Goal: Task Accomplishment & Management: Use online tool/utility

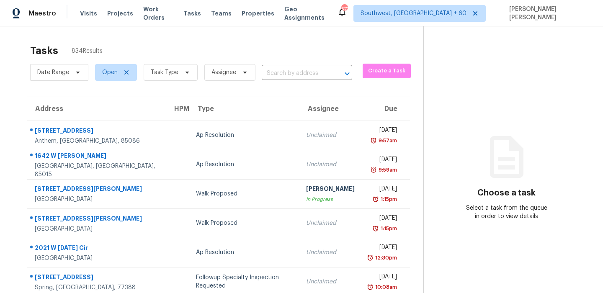
click at [167, 72] on span "Task Type" at bounding box center [165, 72] width 28 height 8
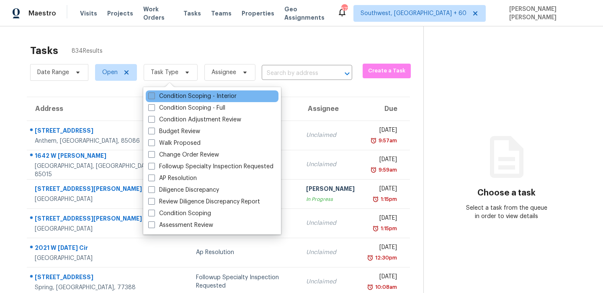
click at [167, 99] on label "Condition Scoping - Interior" at bounding box center [192, 96] width 88 height 8
click at [154, 98] on input "Condition Scoping - Interior" at bounding box center [150, 94] width 5 height 5
checkbox input "true"
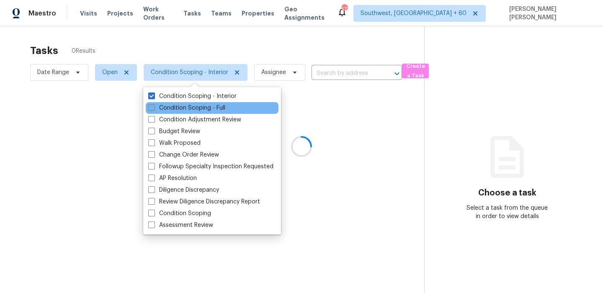
click at [162, 109] on label "Condition Scoping - Full" at bounding box center [186, 108] width 77 height 8
click at [154, 109] on input "Condition Scoping - Full" at bounding box center [150, 106] width 5 height 5
checkbox input "true"
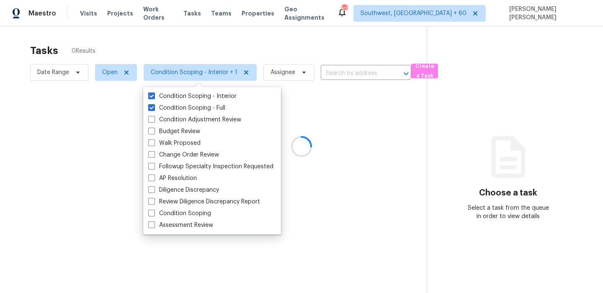
click at [95, 67] on div at bounding box center [301, 146] width 603 height 293
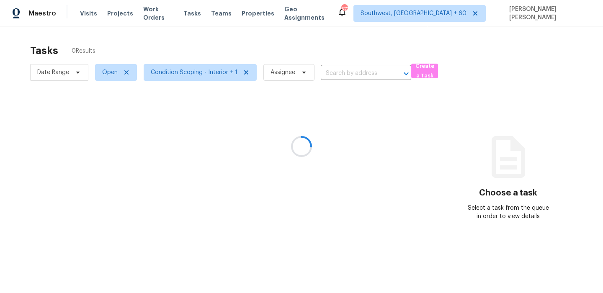
click at [103, 71] on div at bounding box center [301, 146] width 603 height 293
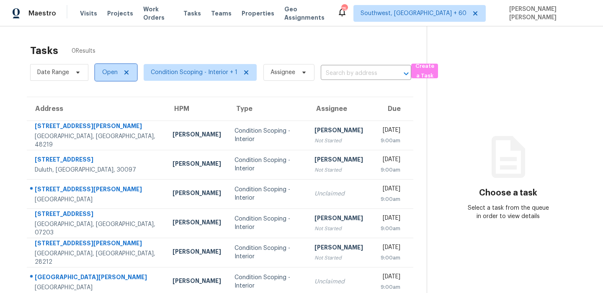
click at [113, 72] on span "Open" at bounding box center [109, 72] width 15 height 8
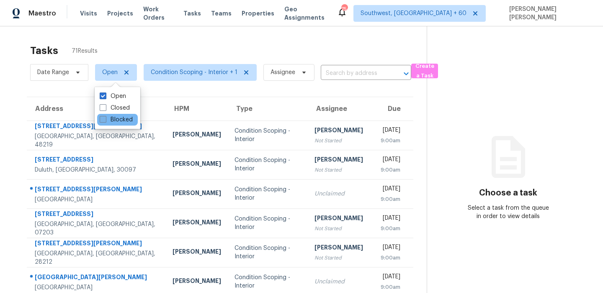
click at [118, 119] on label "Blocked" at bounding box center [116, 120] width 33 height 8
click at [105, 119] on input "Blocked" at bounding box center [102, 118] width 5 height 5
checkbox input "true"
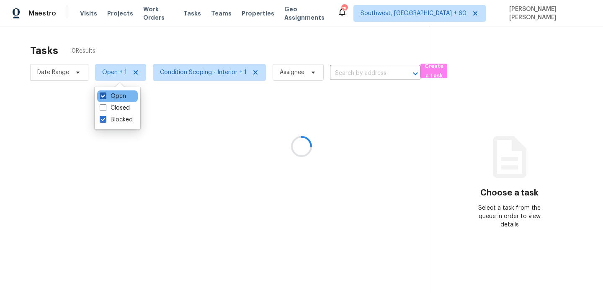
click at [121, 98] on label "Open" at bounding box center [113, 96] width 26 height 8
click at [105, 98] on input "Open" at bounding box center [102, 94] width 5 height 5
checkbox input "false"
click at [176, 37] on div at bounding box center [301, 146] width 603 height 293
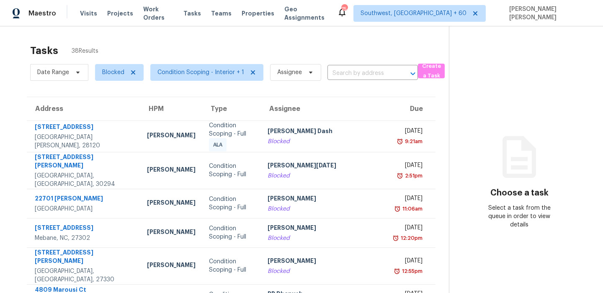
click at [213, 40] on div "Tasks 38 Results" at bounding box center [239, 51] width 419 height 22
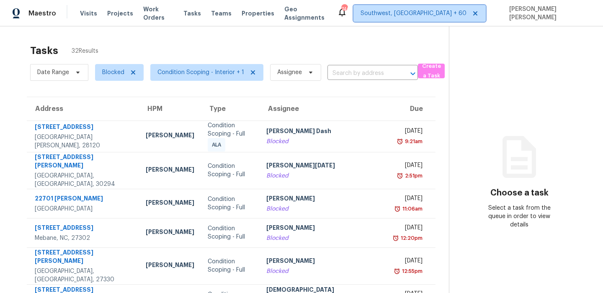
click at [479, 13] on icon at bounding box center [475, 13] width 7 height 7
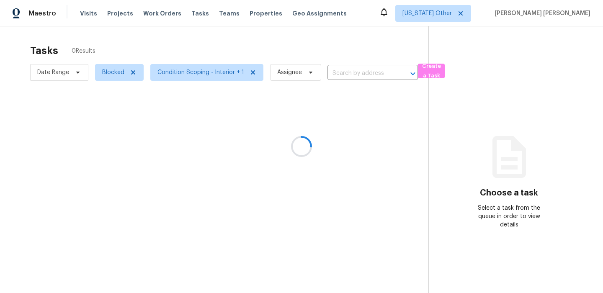
click at [380, 28] on div at bounding box center [301, 146] width 603 height 293
click at [453, 16] on div at bounding box center [301, 146] width 603 height 293
click at [464, 18] on span "Alabama Other" at bounding box center [433, 13] width 76 height 17
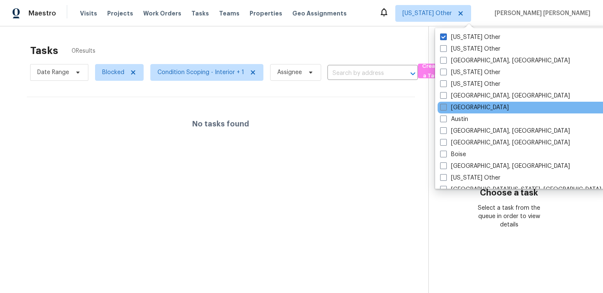
click at [466, 110] on label "Atlanta" at bounding box center [474, 107] width 69 height 8
click at [446, 109] on input "[GEOGRAPHIC_DATA]" at bounding box center [442, 105] width 5 height 5
checkbox input "true"
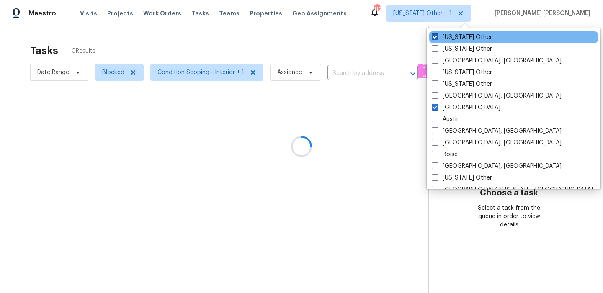
click at [459, 38] on label "Alabama Other" at bounding box center [462, 37] width 60 height 8
click at [437, 38] on input "Alabama Other" at bounding box center [434, 35] width 5 height 5
checkbox input "false"
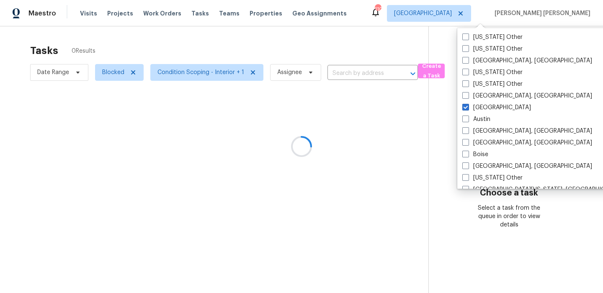
click at [343, 34] on div at bounding box center [301, 146] width 603 height 293
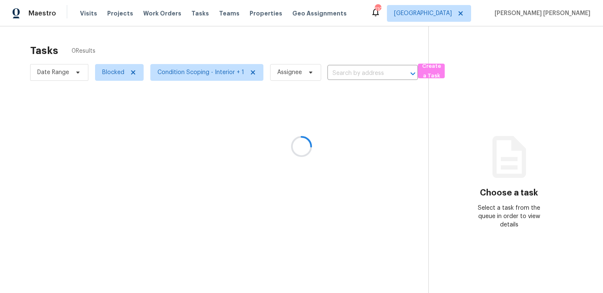
click at [106, 78] on div at bounding box center [301, 146] width 603 height 293
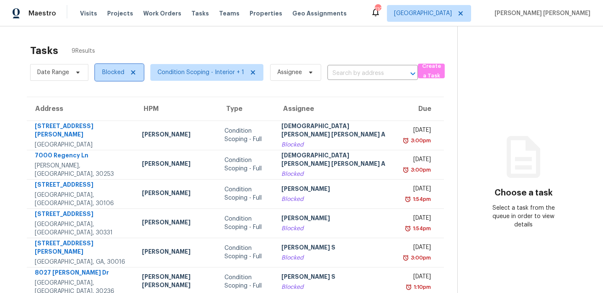
click at [108, 73] on span "Blocked" at bounding box center [113, 72] width 22 height 8
click at [61, 73] on span "Date Range" at bounding box center [53, 72] width 32 height 8
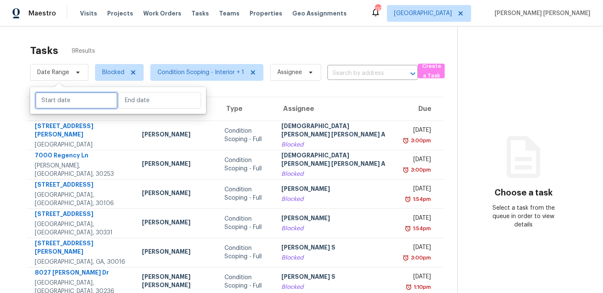
click at [70, 105] on input "text" at bounding box center [76, 100] width 83 height 17
select select "8"
select select "2025"
select select "9"
select select "2025"
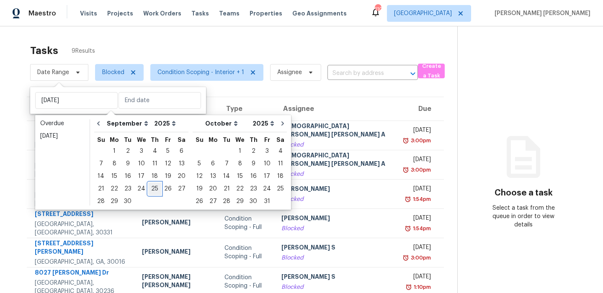
click at [151, 192] on div "25" at bounding box center [154, 189] width 13 height 12
type input "[DATE]"
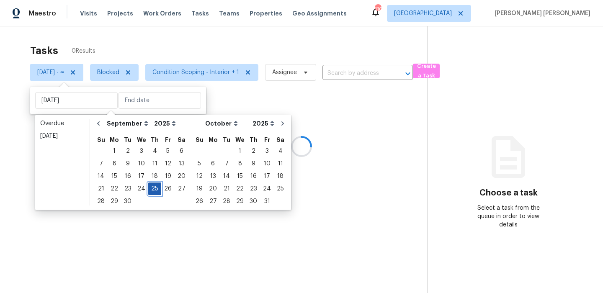
click at [151, 192] on div "25" at bounding box center [154, 189] width 13 height 12
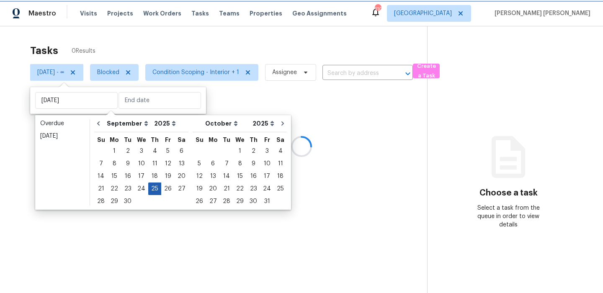
type input "[DATE]"
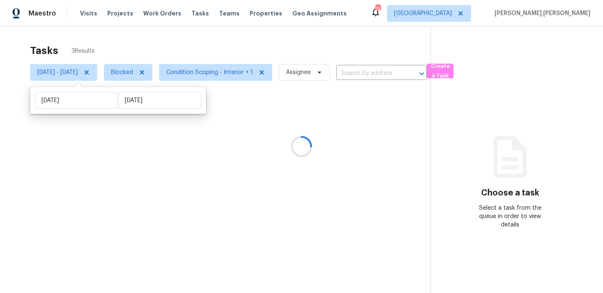
click at [236, 43] on div at bounding box center [301, 146] width 603 height 293
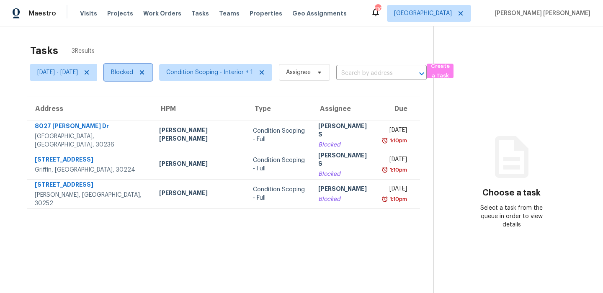
click at [133, 76] on span "Blocked" at bounding box center [122, 72] width 22 height 8
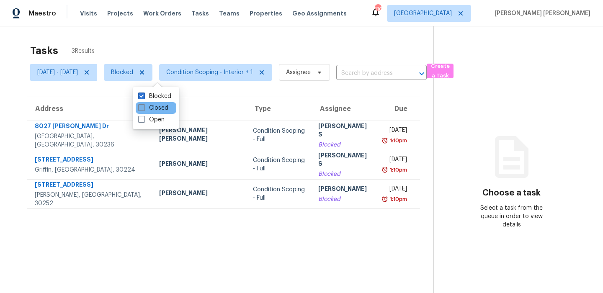
click at [147, 107] on label "Closed" at bounding box center [153, 108] width 30 height 8
click at [144, 107] on input "Closed" at bounding box center [140, 106] width 5 height 5
checkbox input "true"
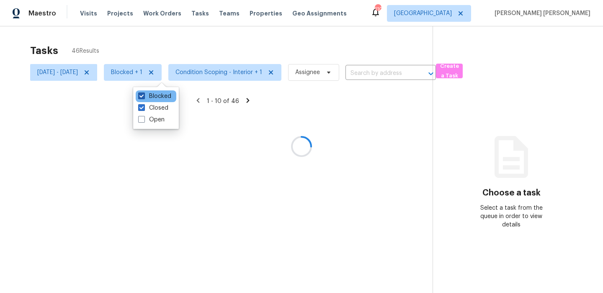
click at [155, 95] on label "Blocked" at bounding box center [154, 96] width 33 height 8
click at [144, 95] on input "Blocked" at bounding box center [140, 94] width 5 height 5
checkbox input "false"
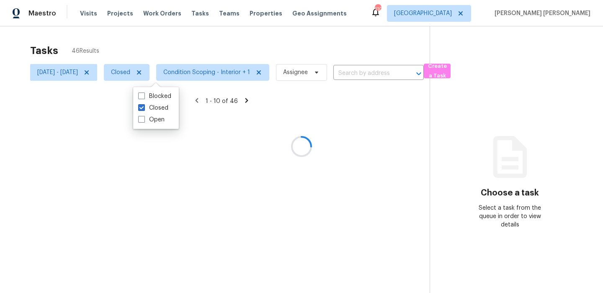
click at [187, 48] on div at bounding box center [301, 146] width 603 height 293
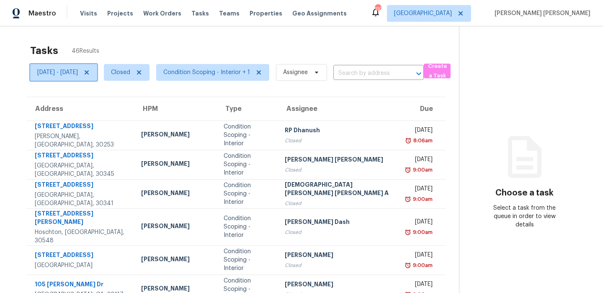
click at [93, 77] on span "Thu, Sep 25 - Thu, Sep 25" at bounding box center [63, 72] width 67 height 17
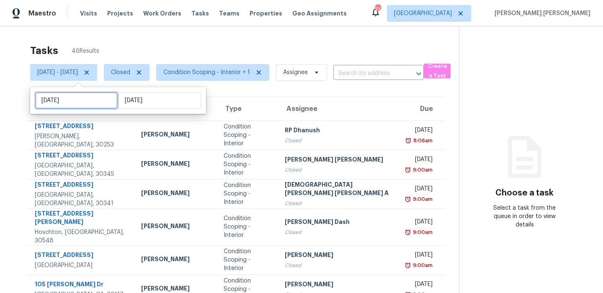
click at [86, 102] on input "[DATE]" at bounding box center [76, 100] width 83 height 17
select select "8"
select select "2025"
select select "9"
select select "2025"
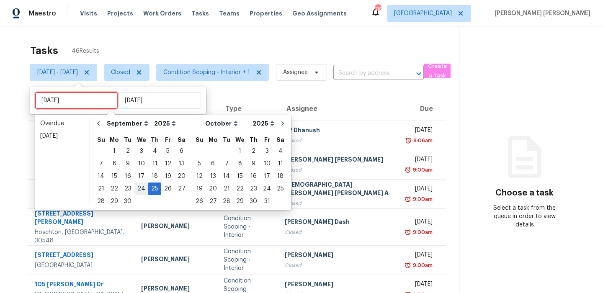
type input "Wed, Sep 24"
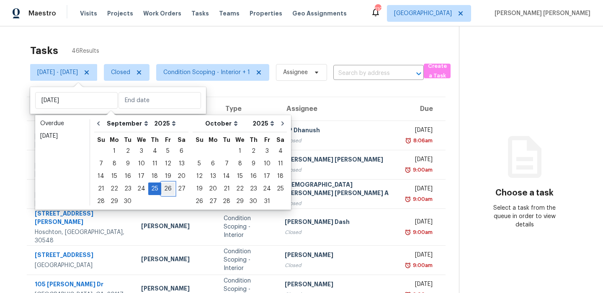
click at [162, 189] on div "26" at bounding box center [167, 189] width 13 height 12
type input "Fri, Sep 26"
click at [162, 189] on div "26" at bounding box center [167, 189] width 13 height 12
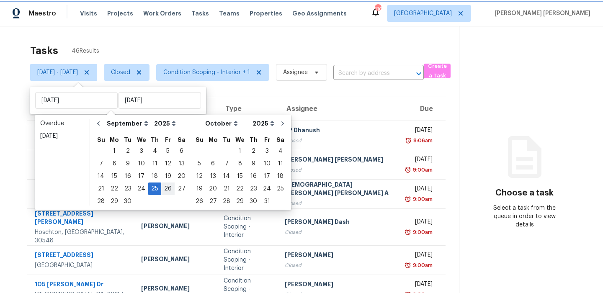
type input "Fri, Sep 26"
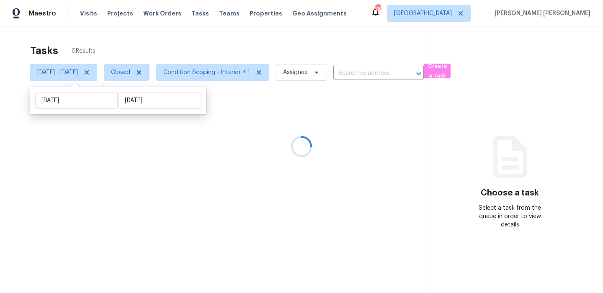
click at [227, 49] on div at bounding box center [301, 146] width 603 height 293
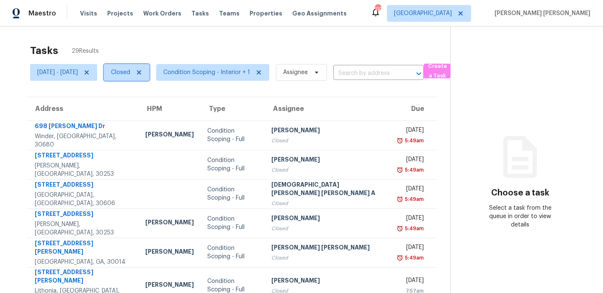
click at [130, 73] on span "Closed" at bounding box center [120, 72] width 19 height 8
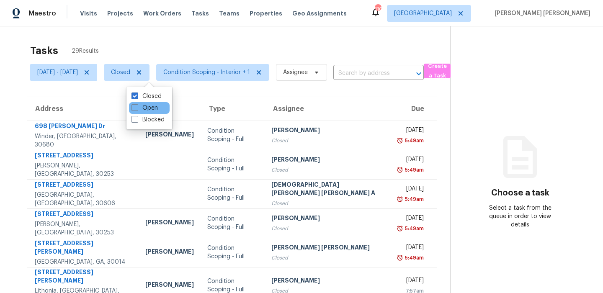
click at [142, 103] on div "Open" at bounding box center [149, 108] width 41 height 12
click at [137, 108] on span at bounding box center [135, 107] width 7 height 7
click at [137, 108] on input "Open" at bounding box center [134, 106] width 5 height 5
checkbox input "true"
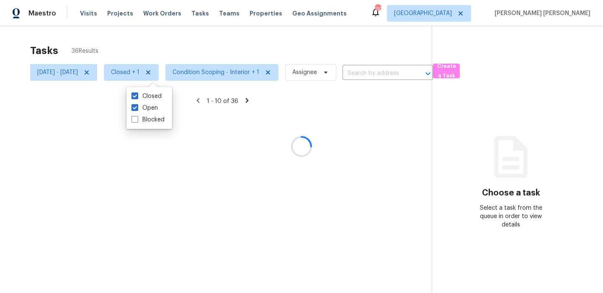
click at [188, 39] on div at bounding box center [301, 146] width 603 height 293
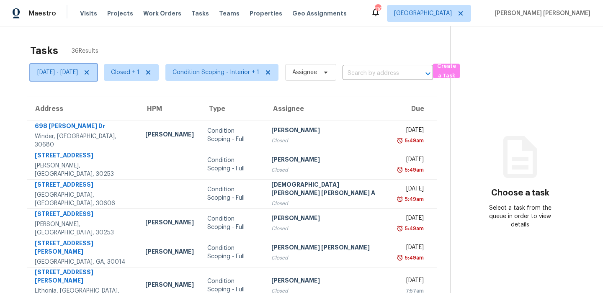
click at [78, 67] on span "Fri, Sep 26 - Fri, Sep 26" at bounding box center [63, 72] width 67 height 17
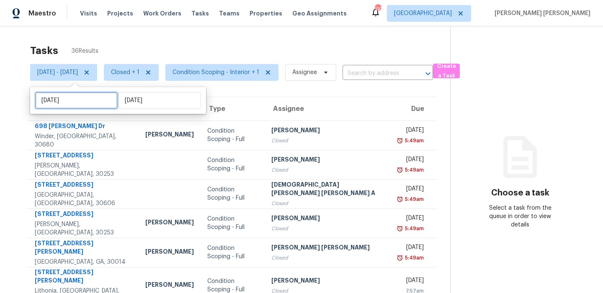
click at [75, 104] on input "Fri, Sep 26" at bounding box center [76, 100] width 83 height 17
select select "8"
select select "2025"
select select "9"
select select "2025"
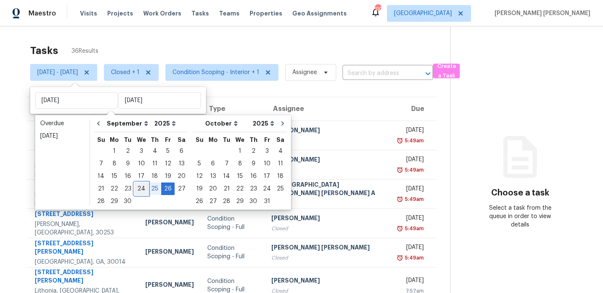
click at [138, 191] on div "24" at bounding box center [141, 189] width 14 height 12
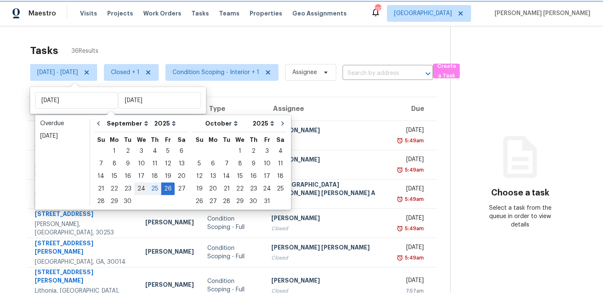
type input "Wed, Sep 24"
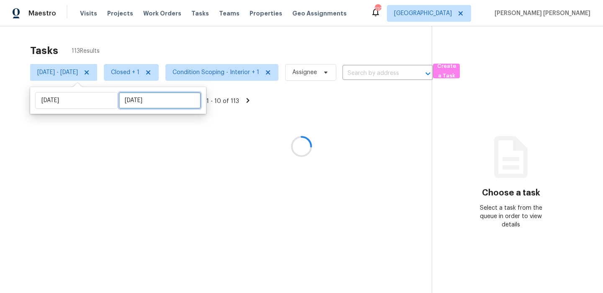
click at [123, 98] on input "Fri, Sep 26" at bounding box center [160, 100] width 83 height 17
select select "8"
select select "2025"
select select "9"
select select "2025"
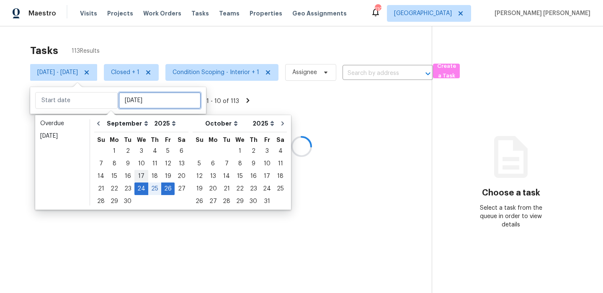
type input "Wed, Sep 17"
type input "Wed, Sep 24"
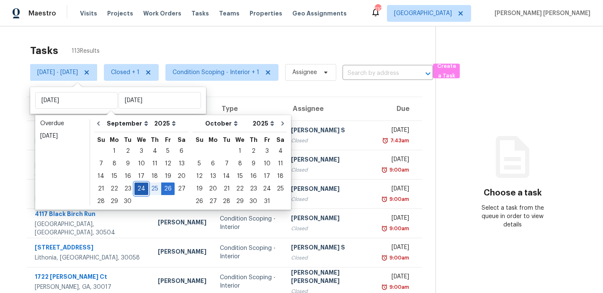
click at [142, 189] on div "24" at bounding box center [141, 189] width 14 height 12
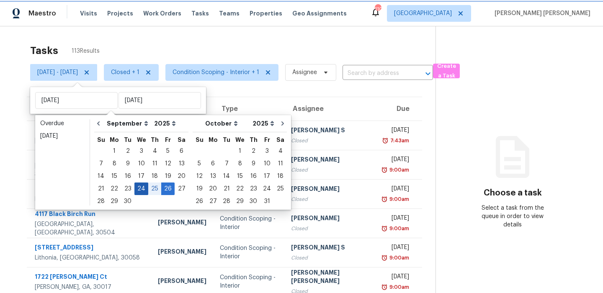
type input "Wed, Sep 24"
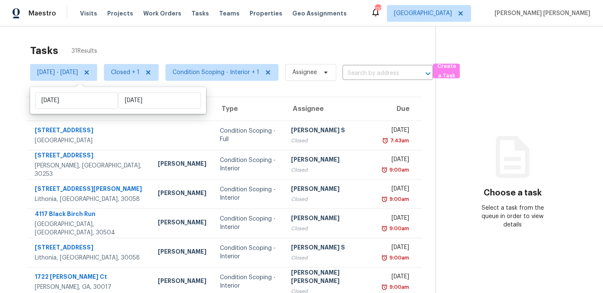
click at [196, 36] on div "Tasks 31 Results Wed, Sep 24 - Wed, Sep 24 Closed + 1 Condition Scoping - Inter…" at bounding box center [301, 231] width 603 height 410
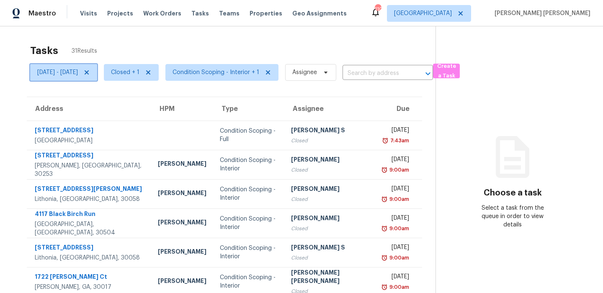
click at [78, 72] on span "Wed, Sep 24 - Wed, Sep 24" at bounding box center [57, 72] width 41 height 8
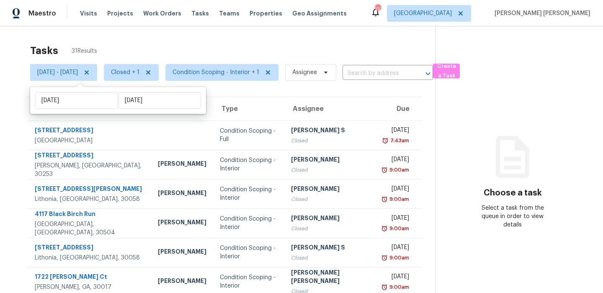
click at [139, 51] on div "Tasks 31 Results" at bounding box center [232, 51] width 405 height 22
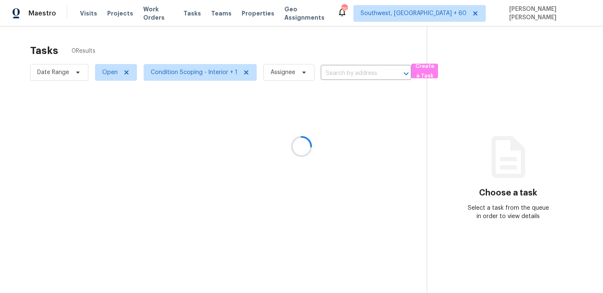
click at [494, 14] on div at bounding box center [301, 146] width 603 height 293
click at [493, 14] on div at bounding box center [301, 146] width 603 height 293
click at [360, 46] on div at bounding box center [301, 146] width 603 height 293
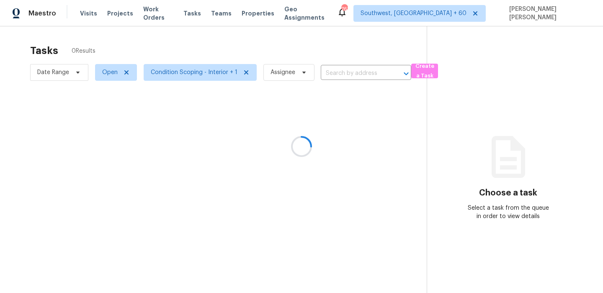
click at [480, 23] on div at bounding box center [301, 146] width 603 height 293
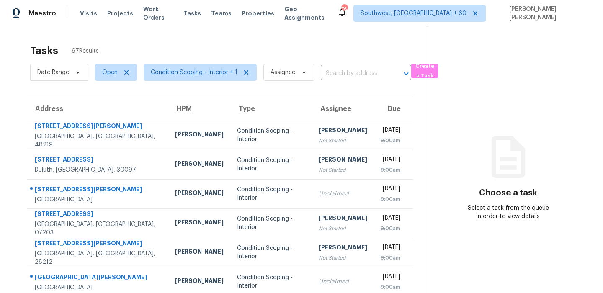
click at [263, 42] on div "Tasks 67 Results" at bounding box center [228, 51] width 397 height 22
click at [67, 74] on span "Date Range" at bounding box center [53, 72] width 32 height 8
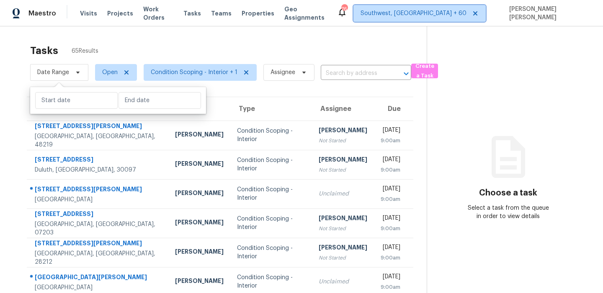
click at [450, 13] on span "Southwest, [GEOGRAPHIC_DATA] + 60" at bounding box center [414, 13] width 106 height 8
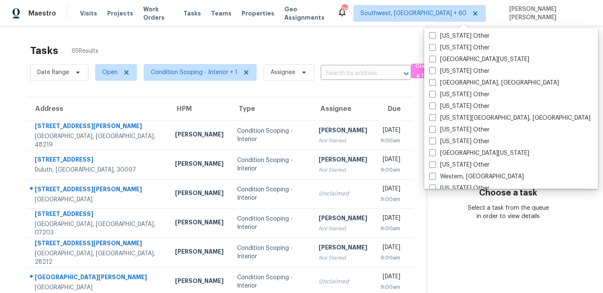
scroll to position [1265, 0]
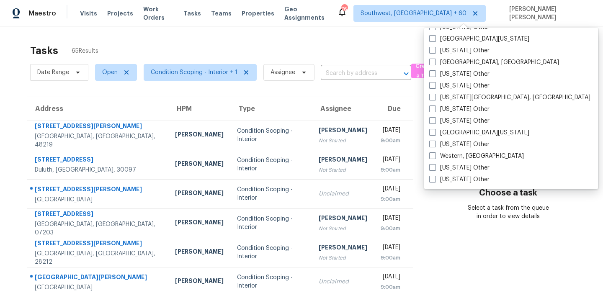
click at [406, 58] on div "Tasks 65 Results" at bounding box center [228, 51] width 397 height 22
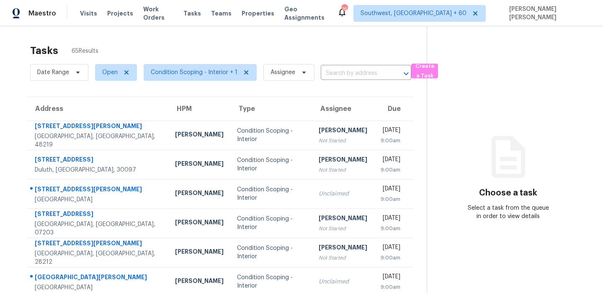
click at [406, 58] on div "Tasks 65 Results" at bounding box center [228, 51] width 397 height 22
click at [181, 39] on div "Tasks 65 Results Date Range Open Condition Scoping - Interior + 1 Assignee ​ Cr…" at bounding box center [301, 231] width 603 height 410
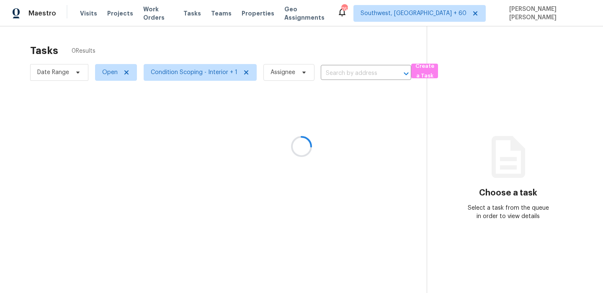
click at [352, 40] on div at bounding box center [301, 146] width 603 height 293
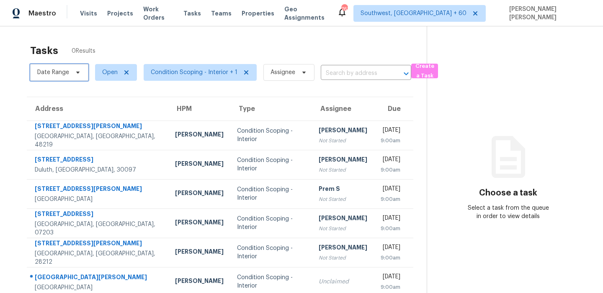
click at [65, 72] on span "Date Range" at bounding box center [53, 72] width 32 height 8
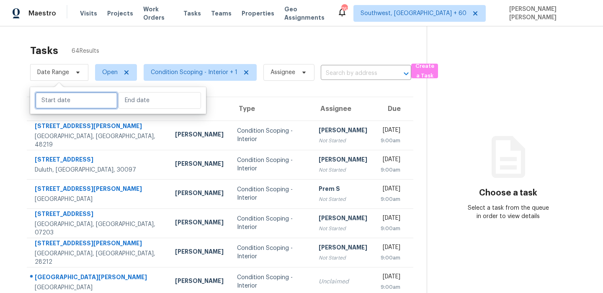
click at [80, 102] on input "text" at bounding box center [76, 100] width 83 height 17
select select "8"
select select "2025"
select select "9"
select select "2025"
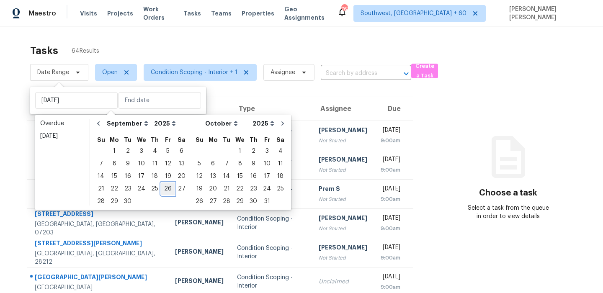
click at [161, 187] on div "26" at bounding box center [167, 189] width 13 height 12
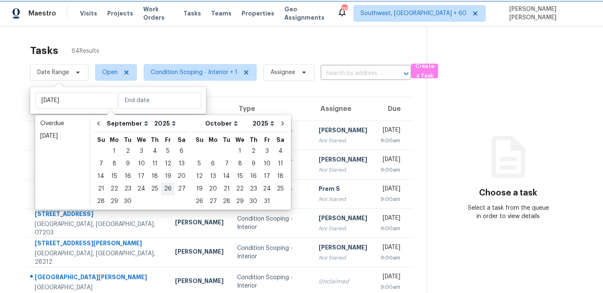
type input "[DATE]"
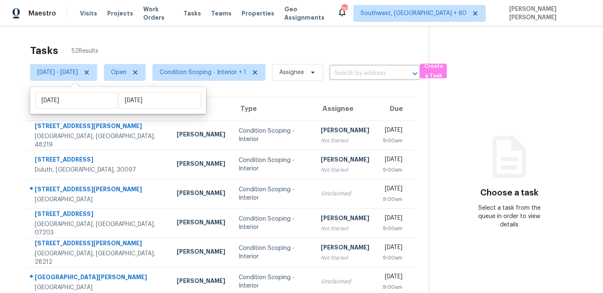
click at [246, 51] on div "Tasks 52 Results" at bounding box center [229, 51] width 399 height 22
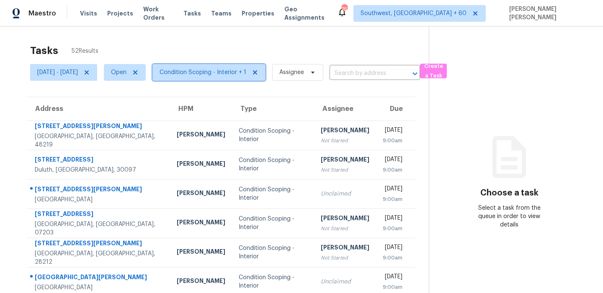
click at [227, 80] on span "Condition Scoping - Interior + 1" at bounding box center [208, 72] width 113 height 17
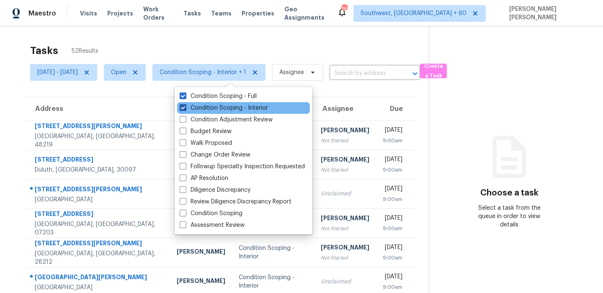
click at [222, 107] on label "Condition Scoping - Interior" at bounding box center [224, 108] width 88 height 8
click at [185, 107] on input "Condition Scoping - Interior" at bounding box center [182, 106] width 5 height 5
checkbox input "false"
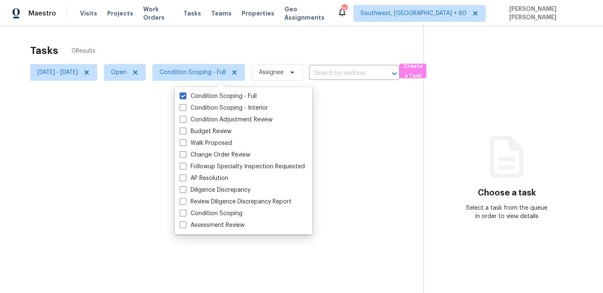
click at [254, 60] on div at bounding box center [301, 146] width 603 height 293
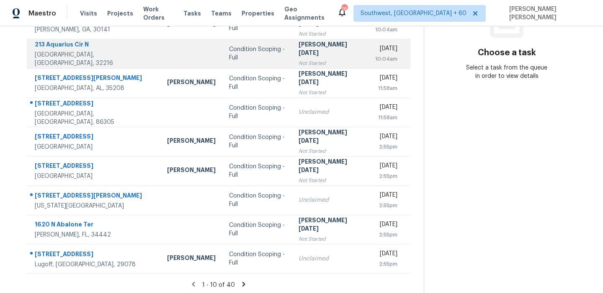
scroll to position [143, 0]
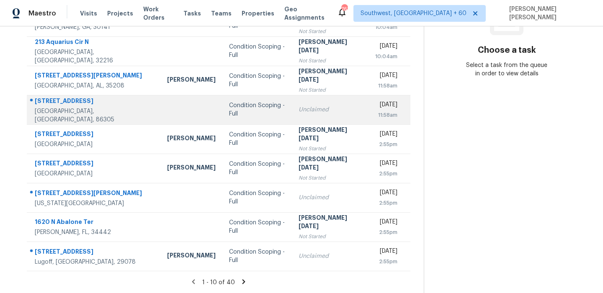
click at [70, 107] on div "[STREET_ADDRESS]" at bounding box center [94, 102] width 119 height 10
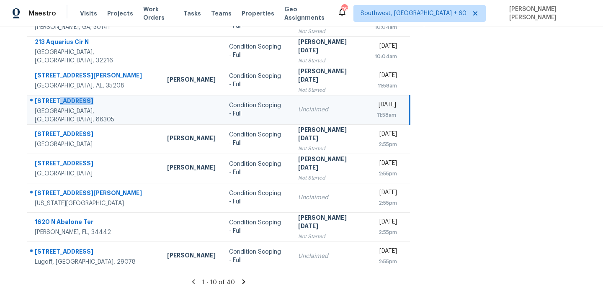
click at [70, 107] on div "3061 N Chichicoi Ln" at bounding box center [94, 102] width 119 height 10
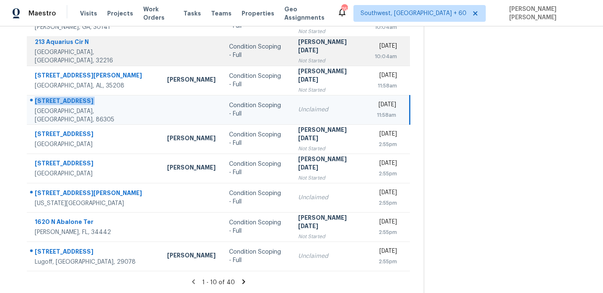
copy div "3061 N Chichicoi Ln"
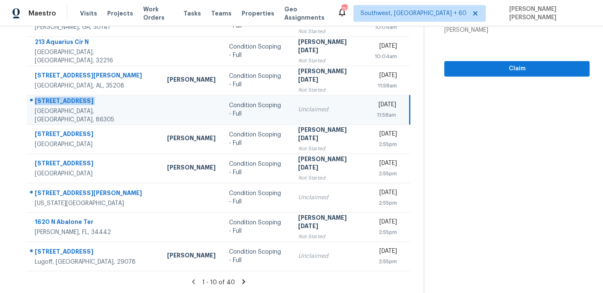
copy div "3061 N Chichicoi Ln"
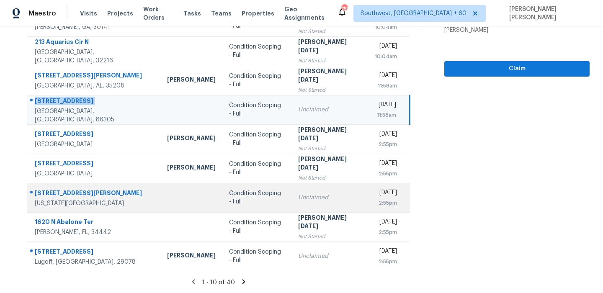
click at [63, 192] on div "10908 N Holly St" at bounding box center [94, 194] width 119 height 10
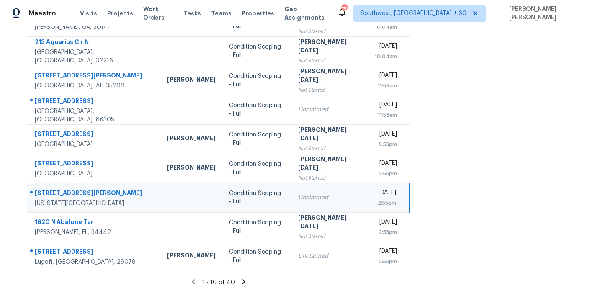
click at [63, 192] on div "10908 N Holly St" at bounding box center [94, 194] width 119 height 10
copy div "10908 N Holly St"
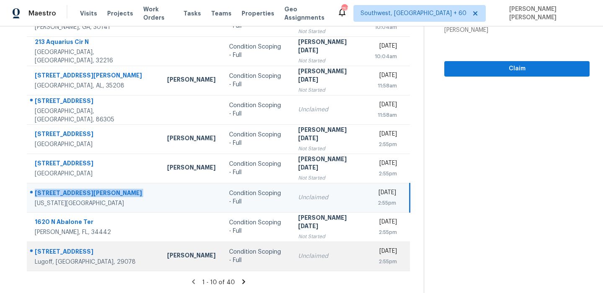
click at [67, 251] on div "1103 Pepper Ridge Dr" at bounding box center [94, 253] width 119 height 10
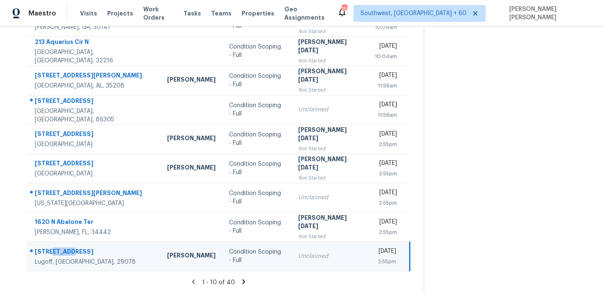
click at [67, 251] on div "1103 Pepper Ridge Dr" at bounding box center [94, 253] width 119 height 10
copy div "1103 Pepper Ridge Dr"
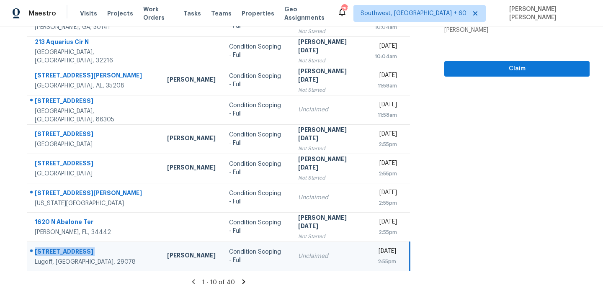
click at [247, 281] on icon at bounding box center [244, 282] width 8 height 8
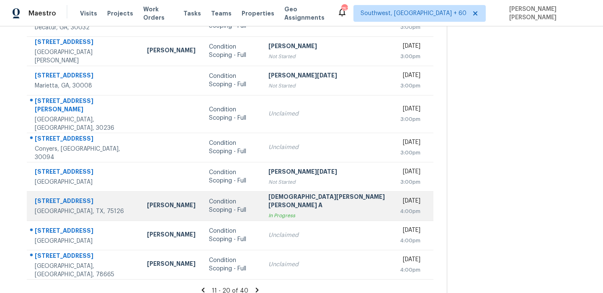
scroll to position [0, 0]
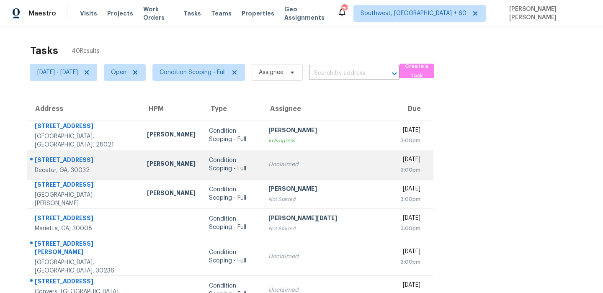
click at [75, 162] on div "2923 Dale Pl" at bounding box center [84, 161] width 99 height 10
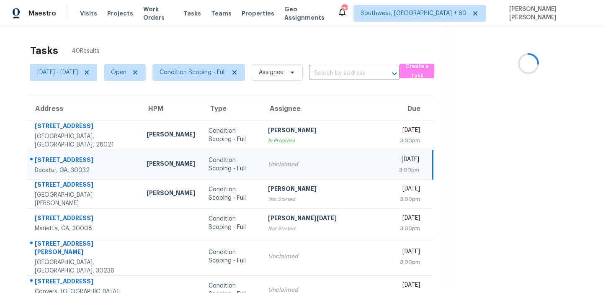
click at [75, 162] on div "2923 Dale Pl" at bounding box center [84, 161] width 98 height 10
copy div "2923 Dale Pl"
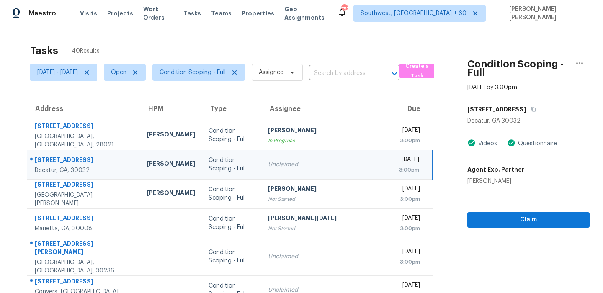
click at [496, 102] on div "2923 Dale Pl" at bounding box center [528, 109] width 122 height 15
click at [484, 105] on h5 "2923 Dale Pl" at bounding box center [496, 109] width 59 height 8
click at [531, 107] on icon "button" at bounding box center [533, 109] width 5 height 5
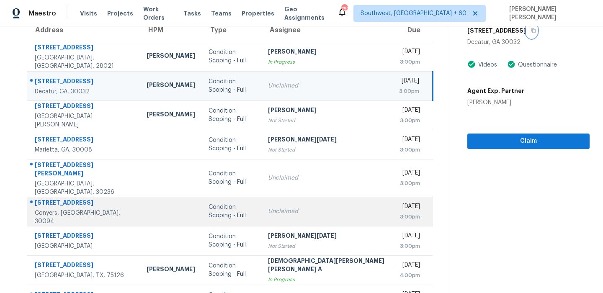
scroll to position [107, 0]
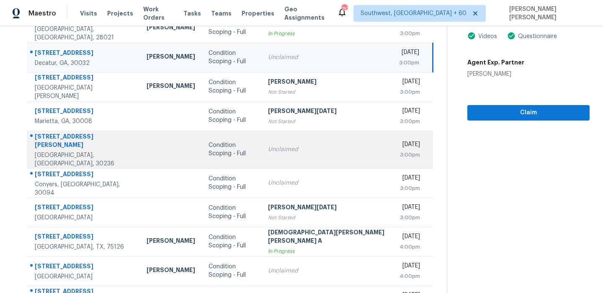
click at [72, 139] on div "410 N McDonough St" at bounding box center [84, 141] width 98 height 19
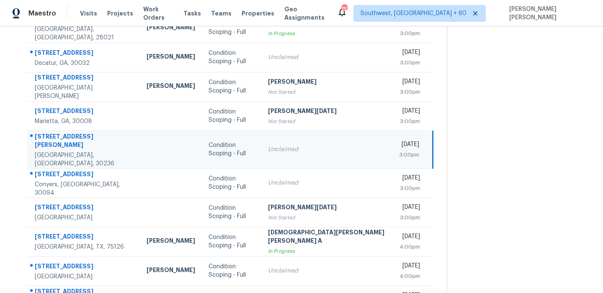
click at [72, 139] on div "410 N McDonough St" at bounding box center [84, 141] width 98 height 19
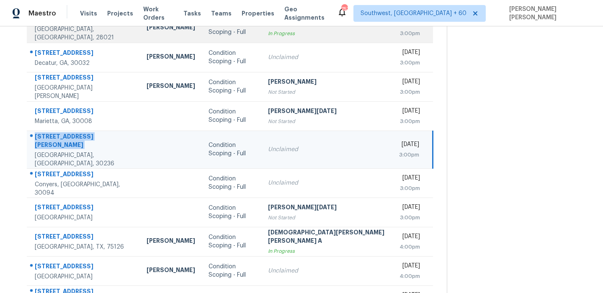
copy div "410 N McDonough St"
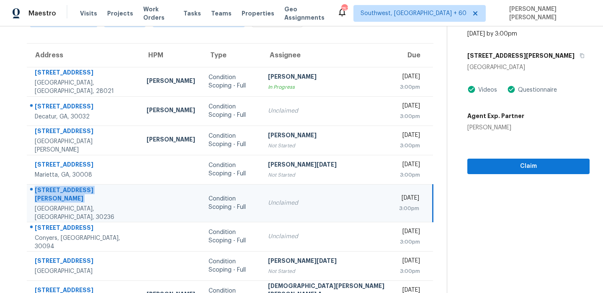
scroll to position [0, 0]
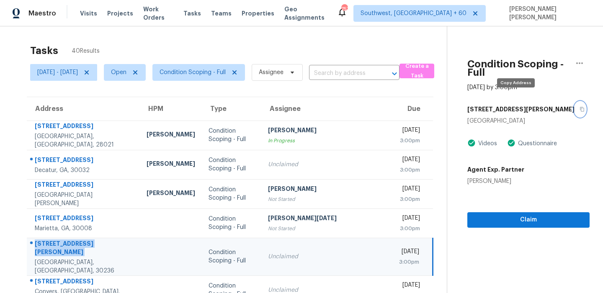
click at [580, 107] on icon "button" at bounding box center [582, 109] width 5 height 5
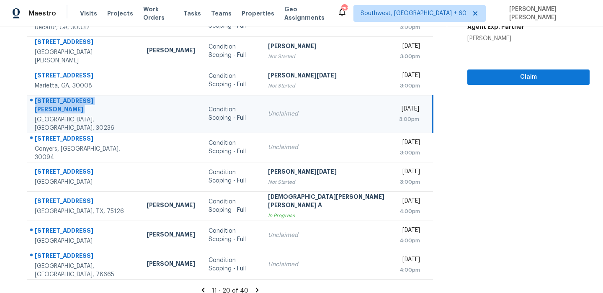
click at [64, 121] on td "410 N McDonough St Jonesboro, GA, 30236" at bounding box center [83, 114] width 113 height 38
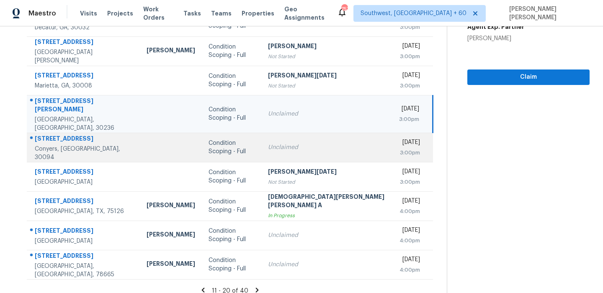
click at [62, 134] on div "2481 Weatherstone Cir SE" at bounding box center [84, 139] width 98 height 10
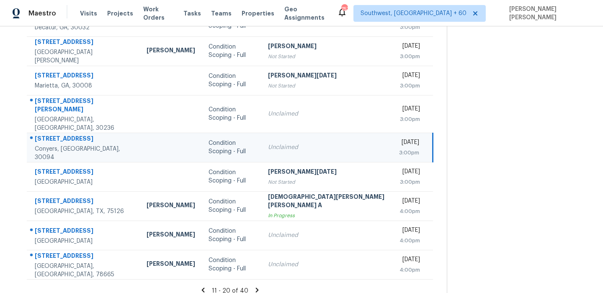
click at [62, 134] on div "2481 Weatherstone Cir SE" at bounding box center [84, 139] width 98 height 10
copy div "2481 Weatherstone Cir SE"
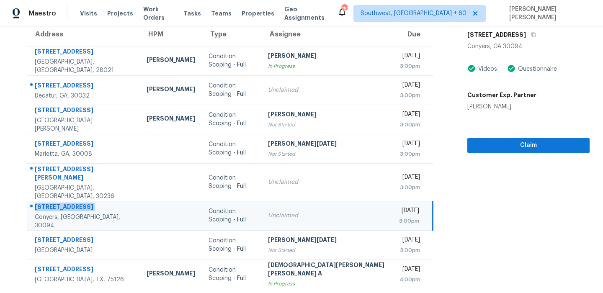
scroll to position [8, 0]
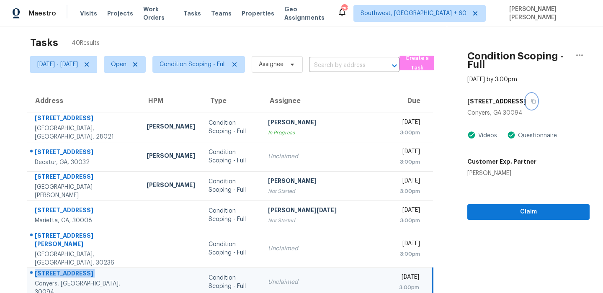
click at [531, 99] on icon "button" at bounding box center [533, 101] width 5 height 5
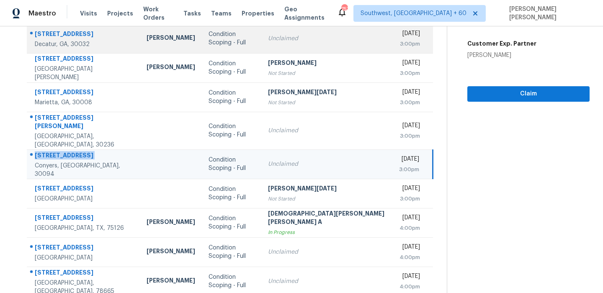
scroll to position [143, 0]
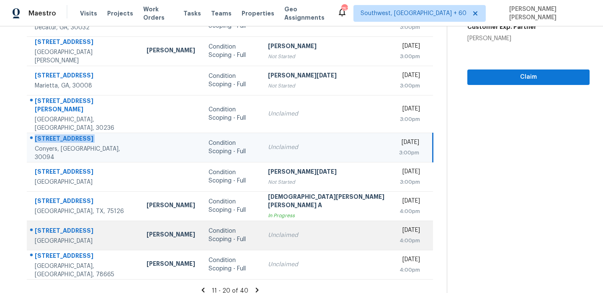
click at [52, 227] on div "2717 County Road 3479B" at bounding box center [84, 232] width 98 height 10
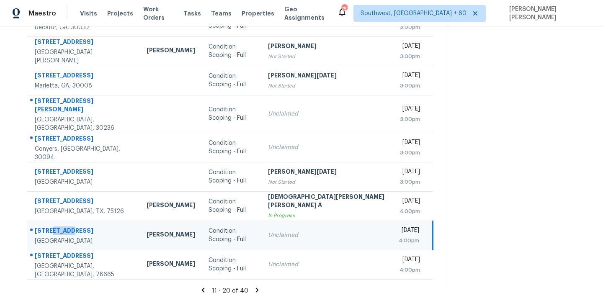
click at [52, 227] on div "2717 County Road 3479B" at bounding box center [84, 232] width 98 height 10
copy div "2717 County Road 3479B"
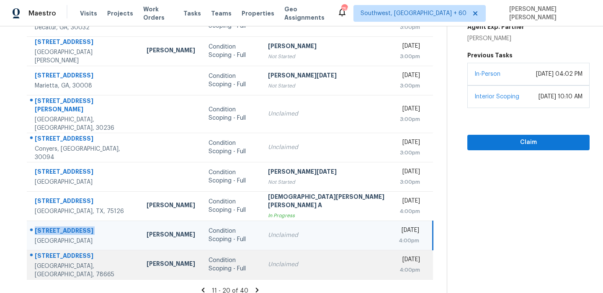
click at [65, 253] on div "2102 Aster Way" at bounding box center [84, 257] width 98 height 10
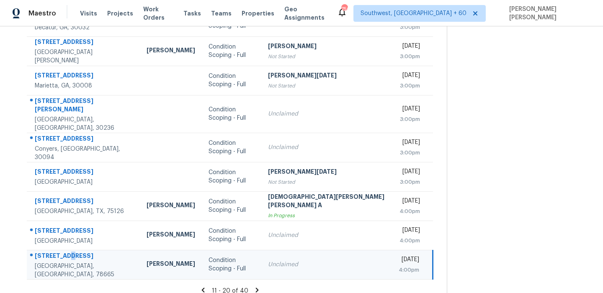
click at [65, 253] on div "2102 Aster Way" at bounding box center [84, 257] width 98 height 10
copy div "2102 Aster Way"
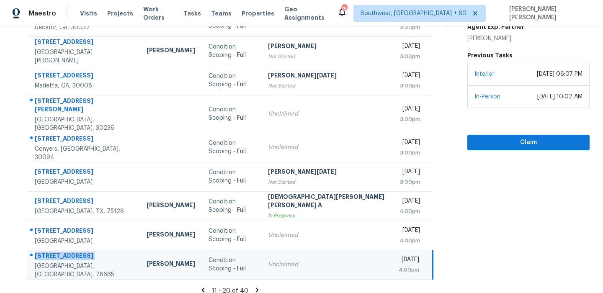
scroll to position [0, 0]
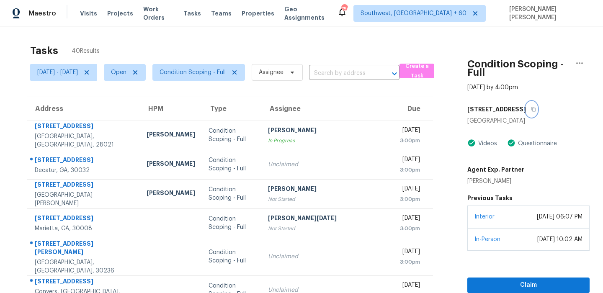
click at [531, 107] on icon "button" at bounding box center [533, 109] width 5 height 5
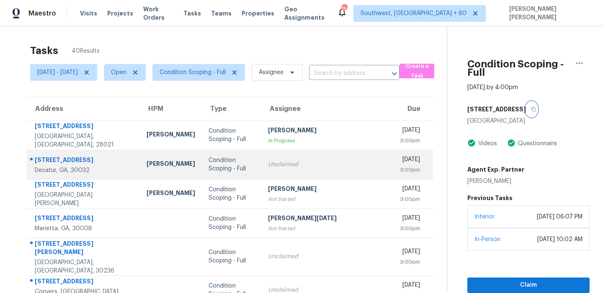
scroll to position [143, 0]
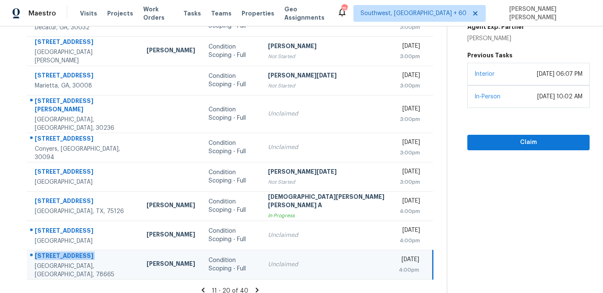
click at [256, 288] on icon at bounding box center [257, 290] width 3 height 5
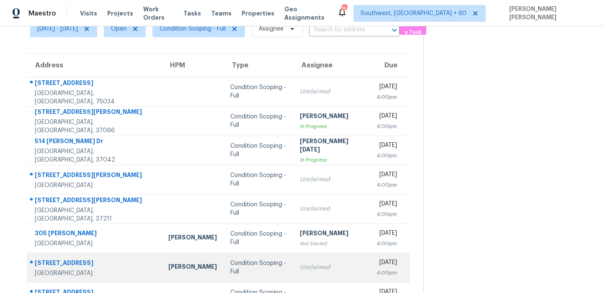
scroll to position [0, 0]
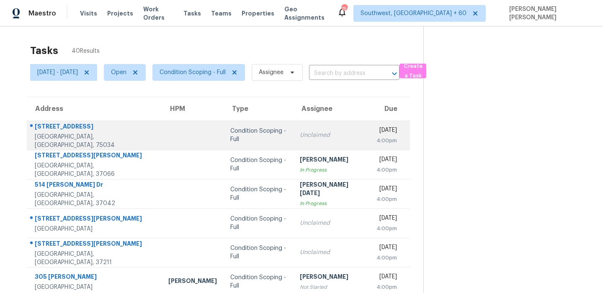
click at [76, 124] on td "5590 Grosseto Dr Frisco, TX, 75034" at bounding box center [94, 135] width 135 height 29
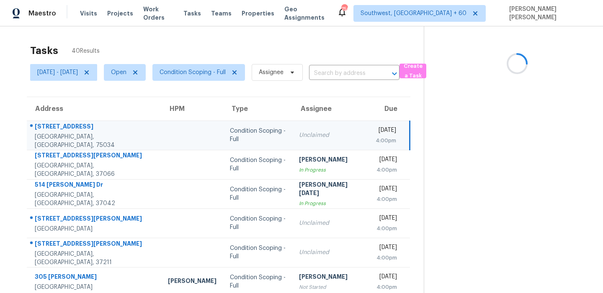
click at [76, 124] on td "5590 Grosseto Dr Frisco, TX, 75034" at bounding box center [94, 135] width 134 height 29
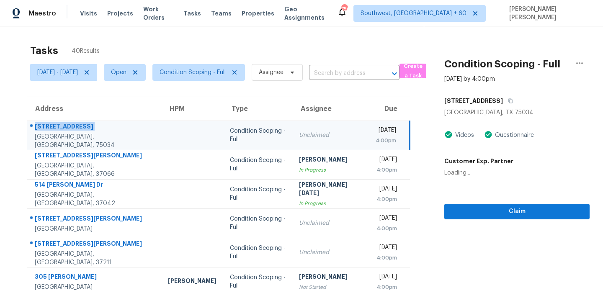
copy div "5590 Grosseto Dr"
click at [503, 98] on button "button" at bounding box center [508, 100] width 11 height 15
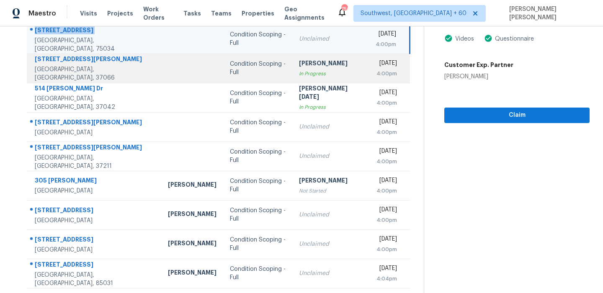
scroll to position [129, 0]
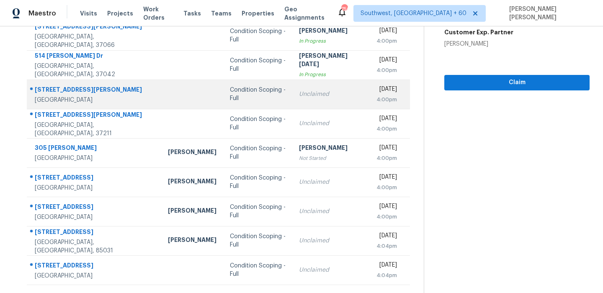
click at [75, 94] on div "12015 Agnew Rdg" at bounding box center [95, 90] width 120 height 10
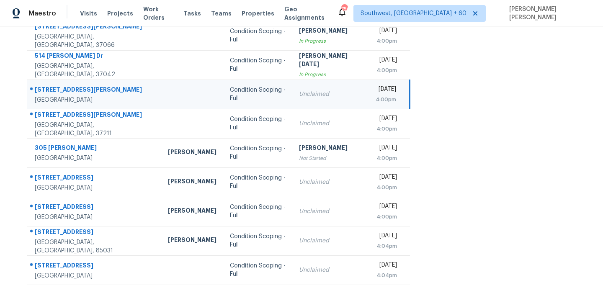
click at [75, 94] on div "12015 Agnew Rdg" at bounding box center [95, 90] width 120 height 10
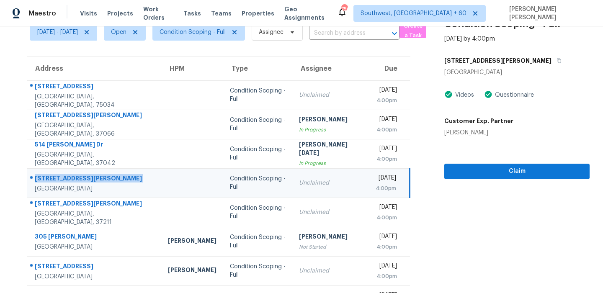
scroll to position [0, 0]
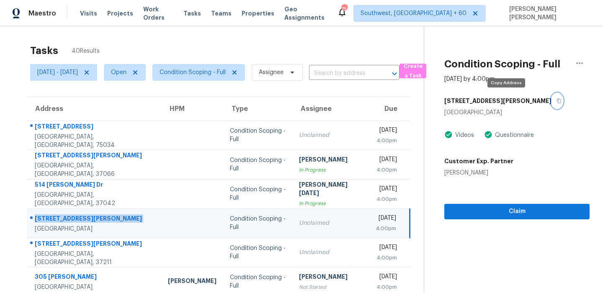
click at [557, 100] on icon "button" at bounding box center [559, 101] width 4 height 5
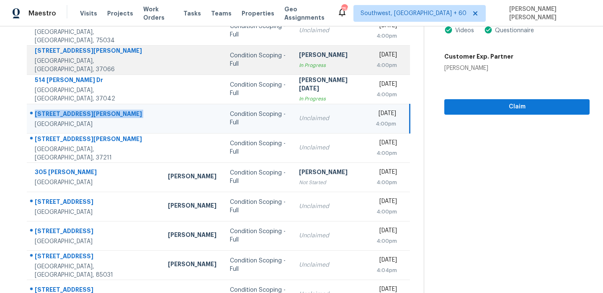
scroll to position [143, 0]
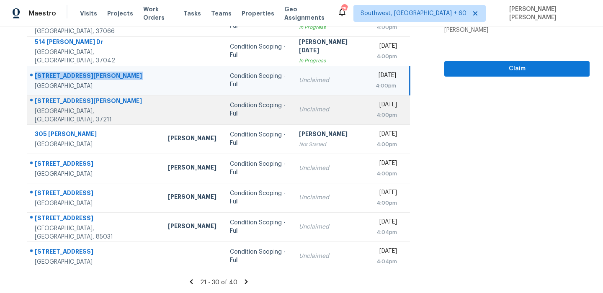
click at [73, 106] on div "76 E Thompson Ln" at bounding box center [95, 102] width 120 height 10
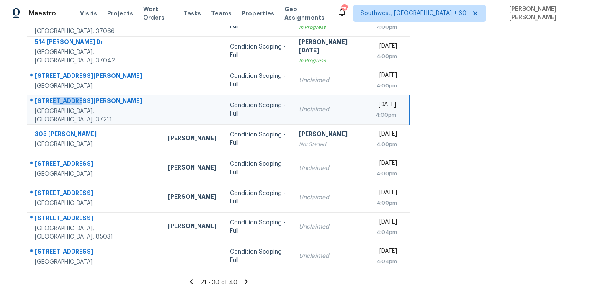
click at [73, 106] on div "76 E Thompson Ln" at bounding box center [95, 102] width 120 height 10
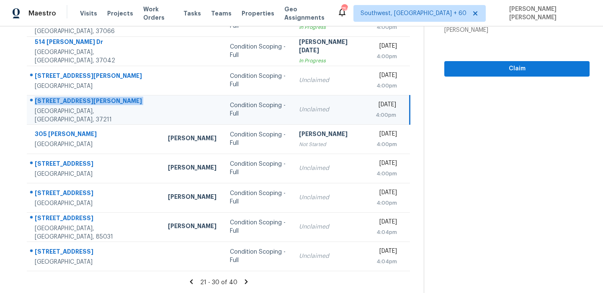
scroll to position [0, 0]
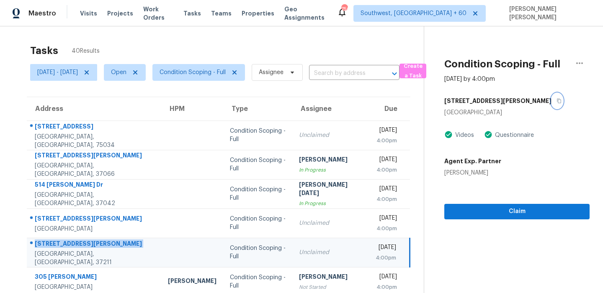
click at [552, 103] on button "button" at bounding box center [557, 100] width 11 height 15
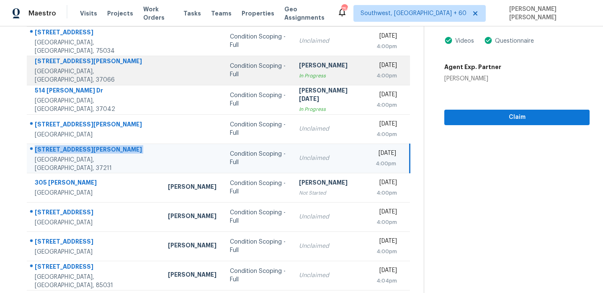
scroll to position [143, 0]
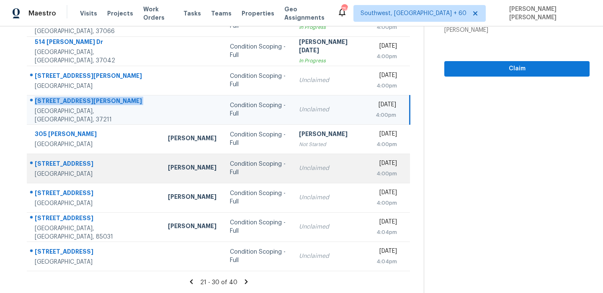
click at [73, 163] on div "310 Andes Dr" at bounding box center [95, 165] width 120 height 10
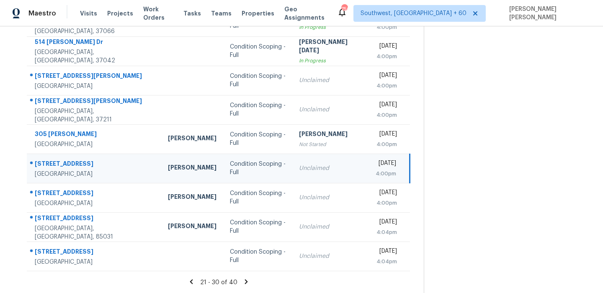
click at [73, 163] on div "310 Andes Dr" at bounding box center [95, 165] width 120 height 10
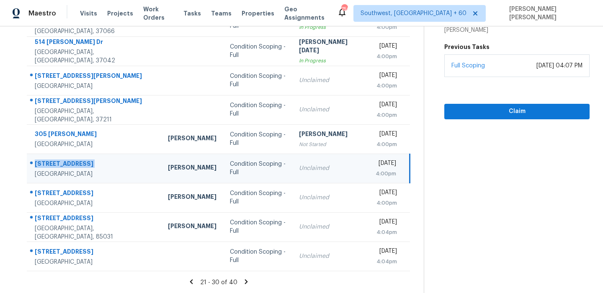
scroll to position [0, 0]
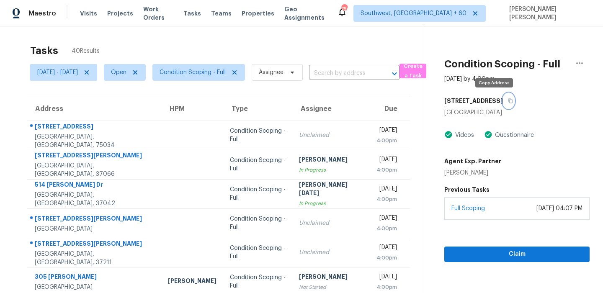
click at [508, 102] on icon "button" at bounding box center [510, 100] width 5 height 5
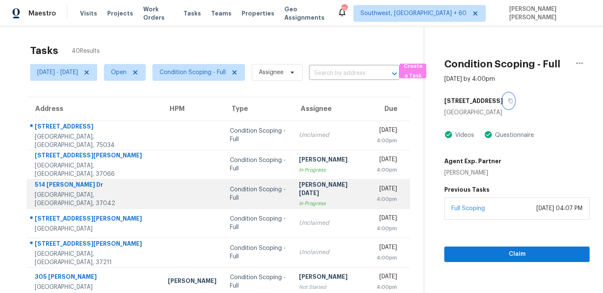
scroll to position [143, 0]
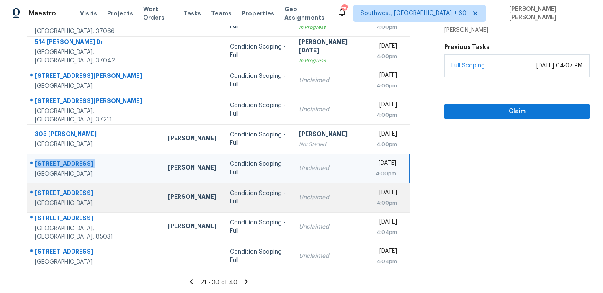
click at [70, 191] on div "805 Durango Ln" at bounding box center [95, 194] width 120 height 10
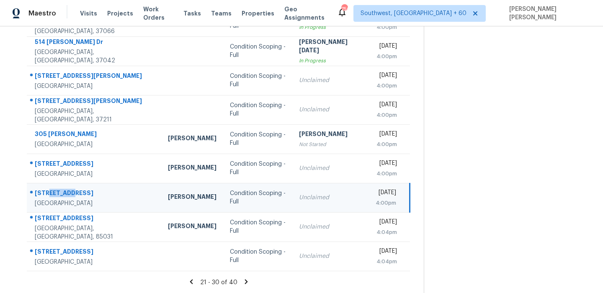
click at [70, 191] on div "805 Durango Ln" at bounding box center [95, 194] width 120 height 10
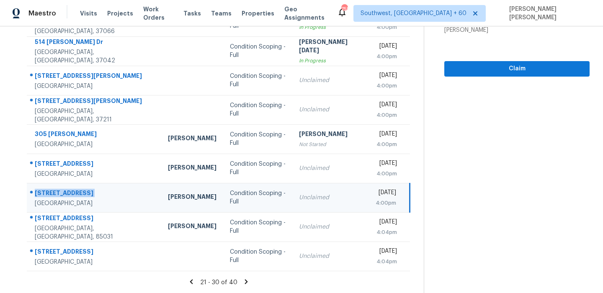
scroll to position [0, 0]
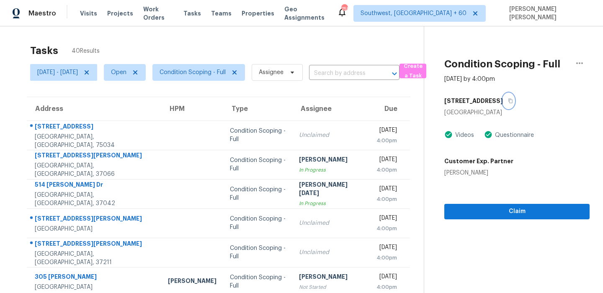
click at [508, 99] on icon "button" at bounding box center [510, 101] width 4 height 5
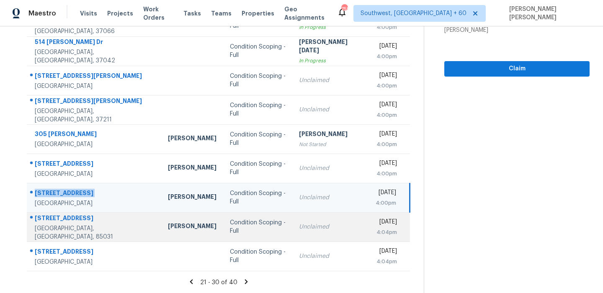
click at [60, 224] on div "4218 N 49th Dr" at bounding box center [95, 219] width 120 height 10
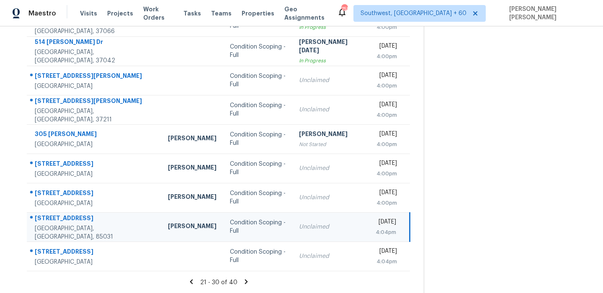
click at [60, 224] on div "4218 N 49th Dr" at bounding box center [95, 219] width 120 height 10
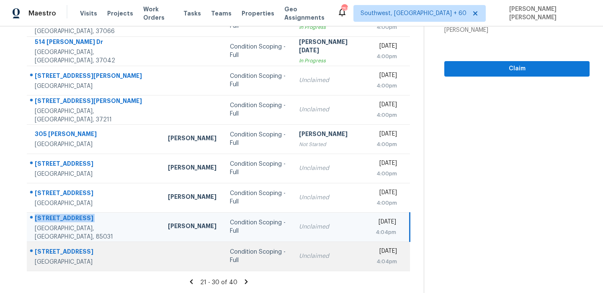
click at [52, 246] on td "2966 Hillview Dr Yuba City, CA, 95993" at bounding box center [94, 256] width 134 height 29
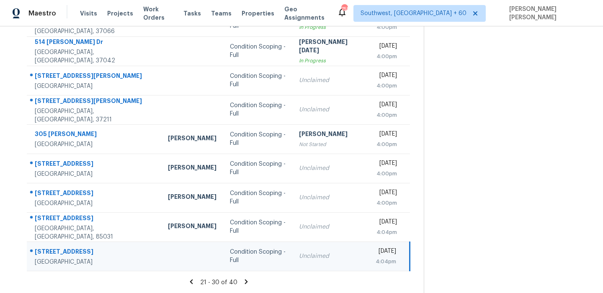
click at [52, 246] on td "2966 Hillview Dr Yuba City, CA, 95993" at bounding box center [94, 256] width 134 height 29
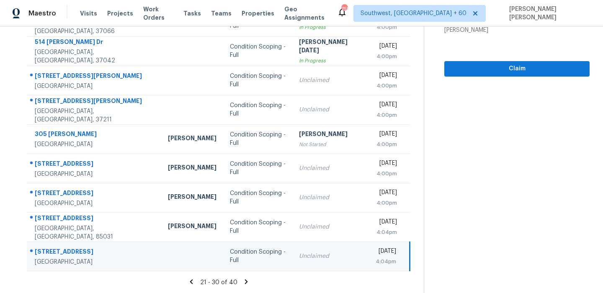
click at [247, 281] on icon at bounding box center [246, 282] width 8 height 8
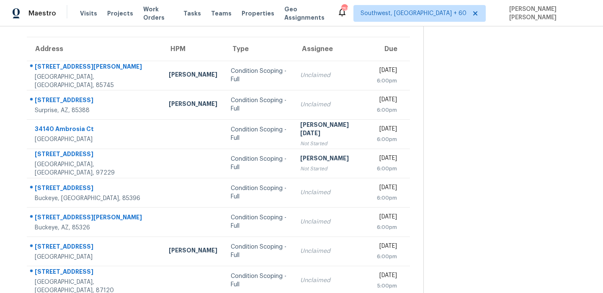
scroll to position [0, 0]
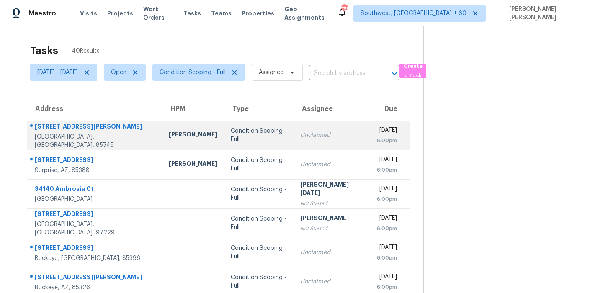
click at [115, 129] on div "2338 W Paine Trl" at bounding box center [95, 127] width 121 height 10
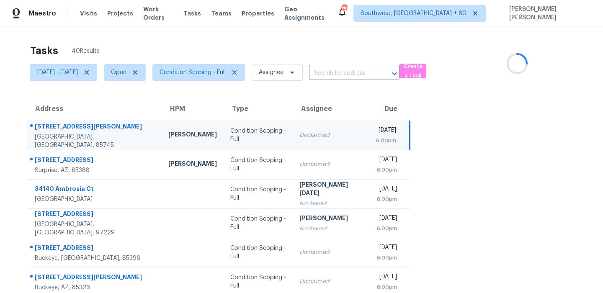
click at [115, 129] on div "2338 W Paine Trl" at bounding box center [95, 127] width 120 height 10
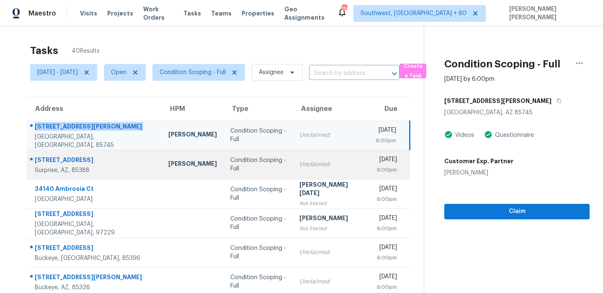
click at [64, 153] on td "17160 W Young St Surprise, AZ, 85388" at bounding box center [94, 164] width 135 height 29
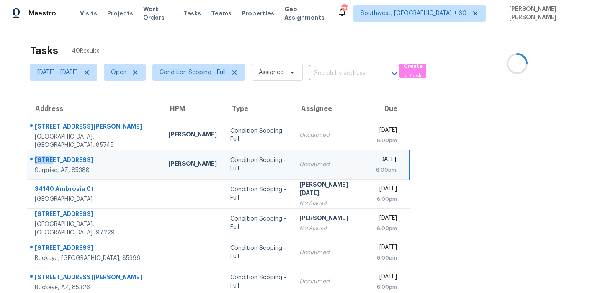
click at [64, 153] on td "17160 W Young St Surprise, AZ, 85388" at bounding box center [94, 164] width 135 height 29
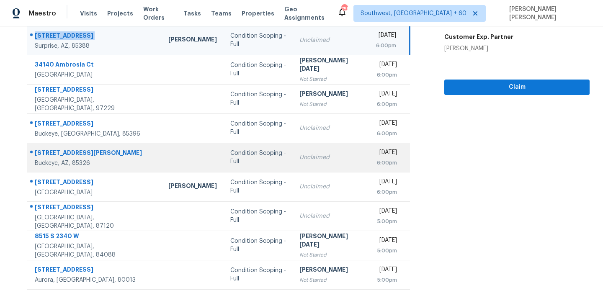
scroll to position [122, 0]
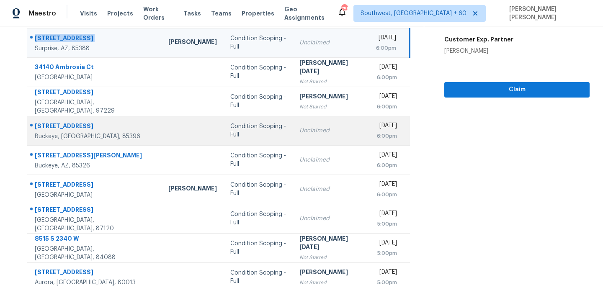
click at [77, 119] on td "30709 W Indianola Ave Buckeye, AZ, 85396" at bounding box center [94, 130] width 135 height 29
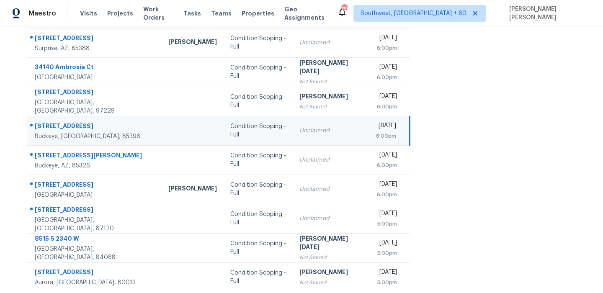
click at [77, 119] on td "30709 W Indianola Ave Buckeye, AZ, 85396" at bounding box center [94, 130] width 135 height 29
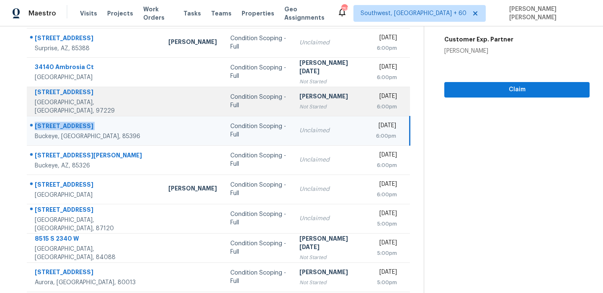
scroll to position [143, 0]
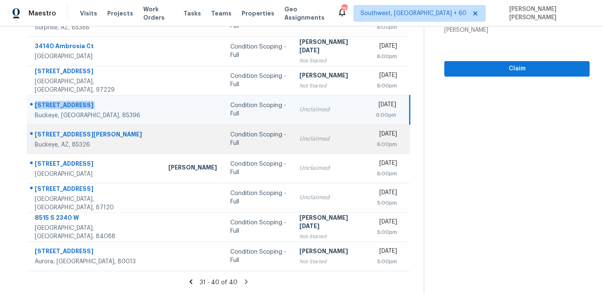
click at [57, 134] on div "25327 W Bowker St" at bounding box center [95, 135] width 120 height 10
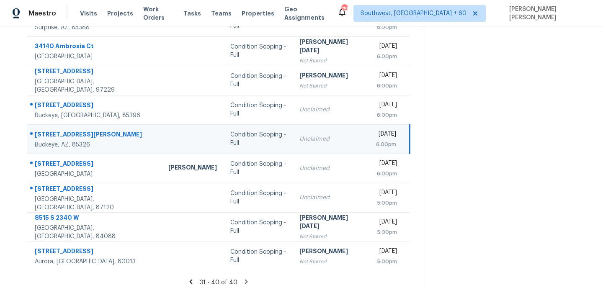
click at [57, 134] on div "25327 W Bowker St" at bounding box center [95, 135] width 120 height 10
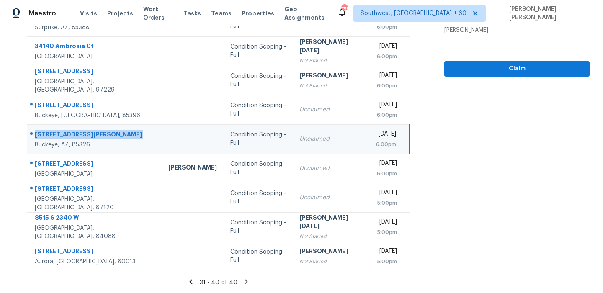
scroll to position [0, 0]
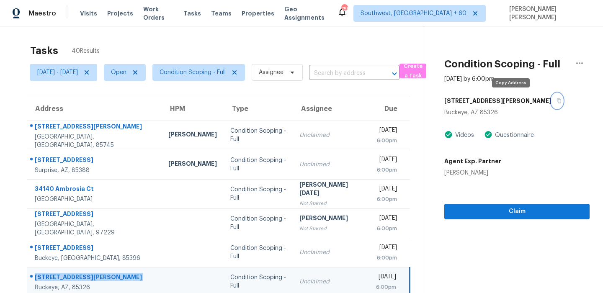
click at [552, 103] on button "button" at bounding box center [557, 100] width 11 height 15
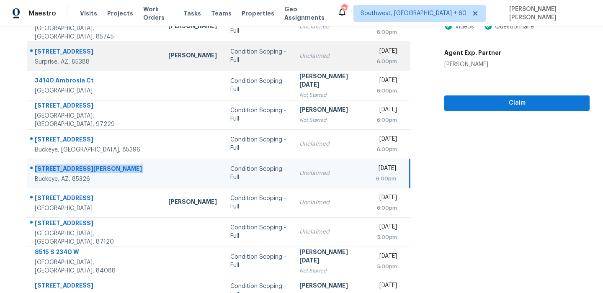
scroll to position [143, 0]
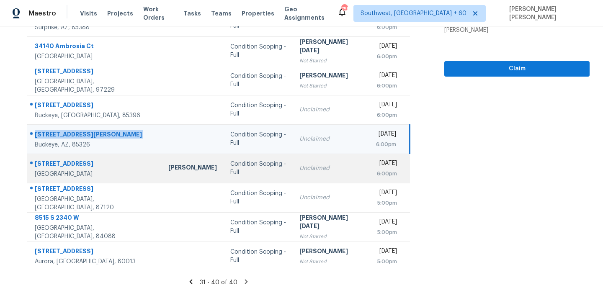
click at [84, 163] on div "2900 Madison Ave Unit B12" at bounding box center [95, 165] width 120 height 10
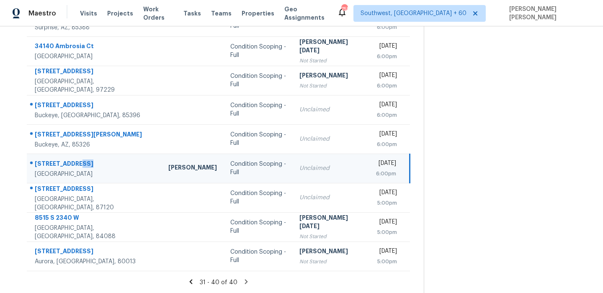
click at [84, 163] on div "2900 Madison Ave Unit B12" at bounding box center [95, 165] width 120 height 10
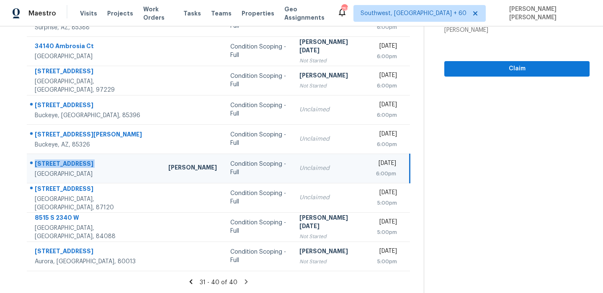
scroll to position [0, 0]
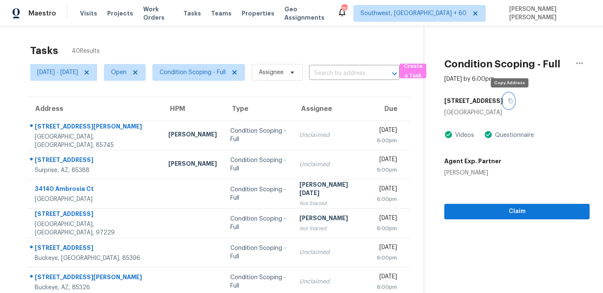
click at [510, 104] on button "button" at bounding box center [508, 100] width 11 height 15
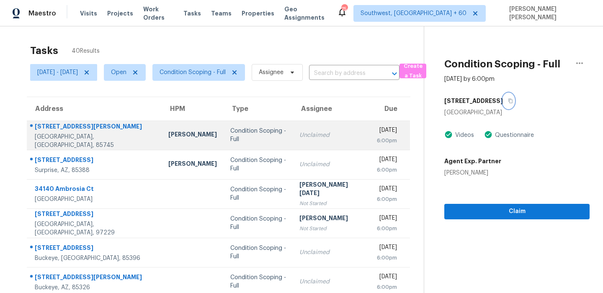
scroll to position [143, 0]
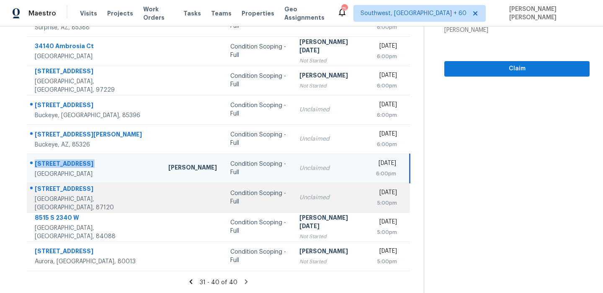
click at [79, 193] on div "7708 Ridgeview Dr NW" at bounding box center [95, 190] width 120 height 10
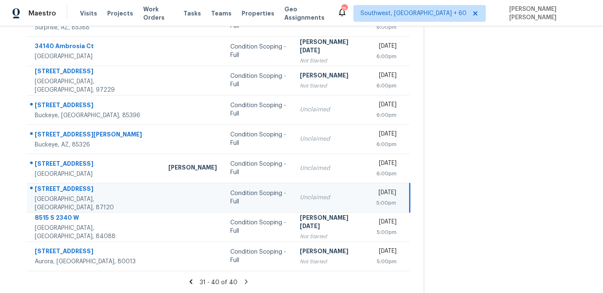
click at [79, 193] on div "7708 Ridgeview Dr NW" at bounding box center [95, 190] width 120 height 10
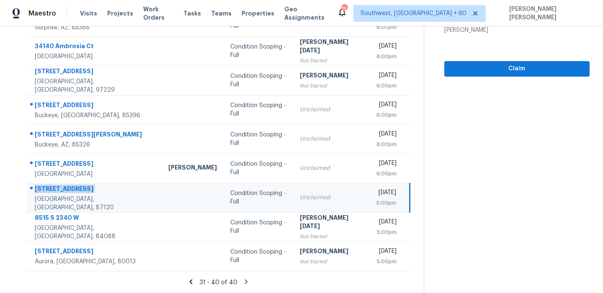
click at [248, 284] on icon at bounding box center [246, 282] width 8 height 8
click at [248, 283] on icon at bounding box center [246, 282] width 8 height 8
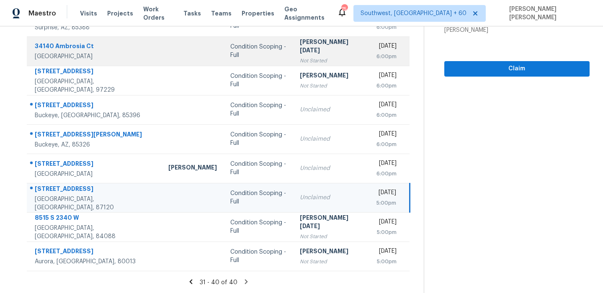
scroll to position [0, 0]
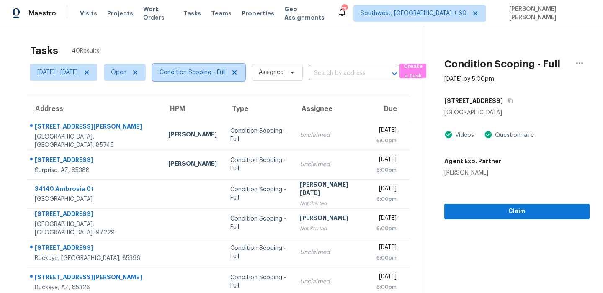
click at [204, 76] on span "Condition Scoping - Full" at bounding box center [193, 72] width 66 height 8
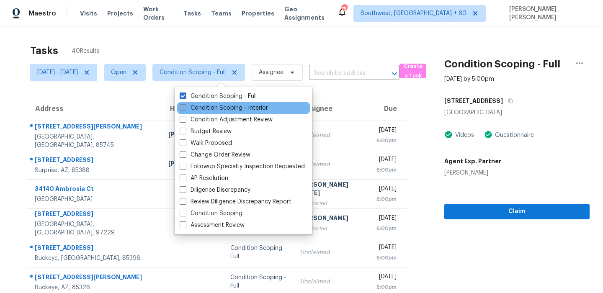
click at [208, 108] on label "Condition Scoping - Interior" at bounding box center [224, 108] width 88 height 8
click at [185, 108] on input "Condition Scoping - Interior" at bounding box center [182, 106] width 5 height 5
checkbox input "true"
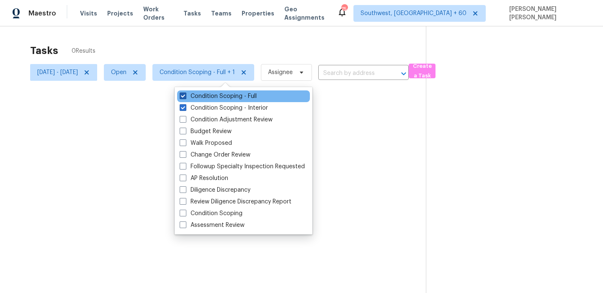
click at [217, 98] on label "Condition Scoping - Full" at bounding box center [218, 96] width 77 height 8
click at [185, 98] on input "Condition Scoping - Full" at bounding box center [182, 94] width 5 height 5
checkbox input "false"
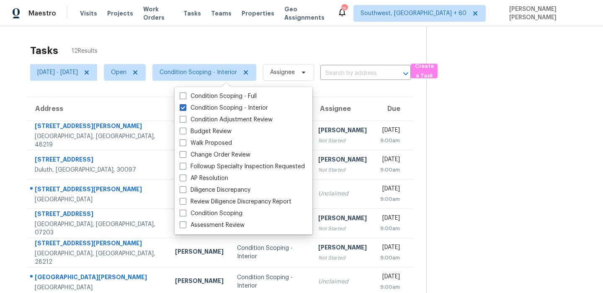
click at [255, 41] on div "Tasks 12 Results" at bounding box center [228, 51] width 396 height 22
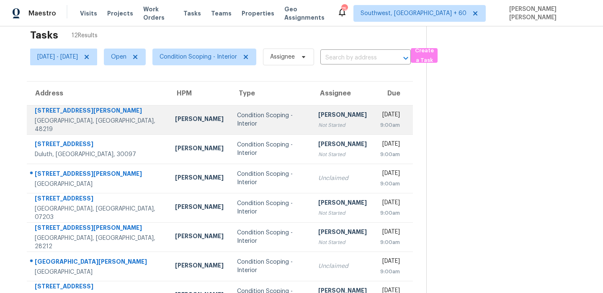
scroll to position [28, 0]
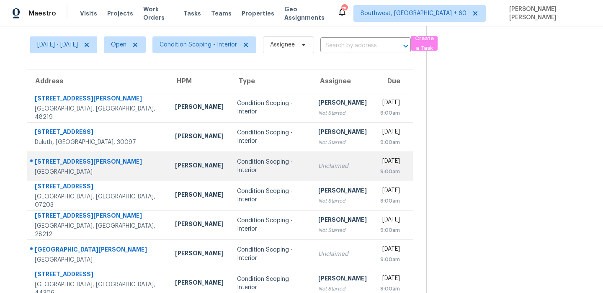
click at [69, 157] on div "[STREET_ADDRESS][PERSON_NAME]" at bounding box center [98, 162] width 127 height 10
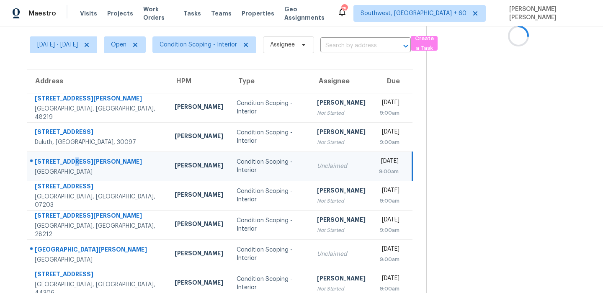
click at [69, 157] on div "[STREET_ADDRESS][PERSON_NAME]" at bounding box center [98, 162] width 126 height 10
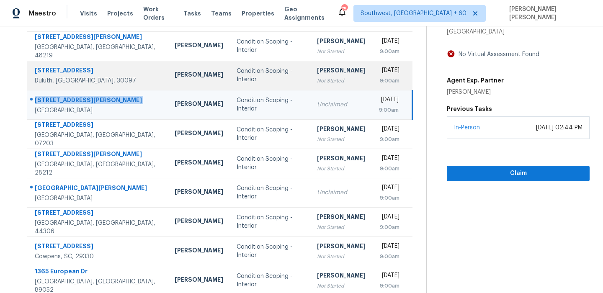
scroll to position [114, 0]
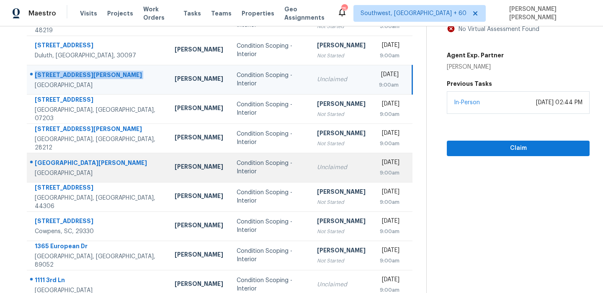
click at [72, 157] on td "656 Channing Dr NW Atlanta, GA, 30318" at bounding box center [97, 167] width 141 height 29
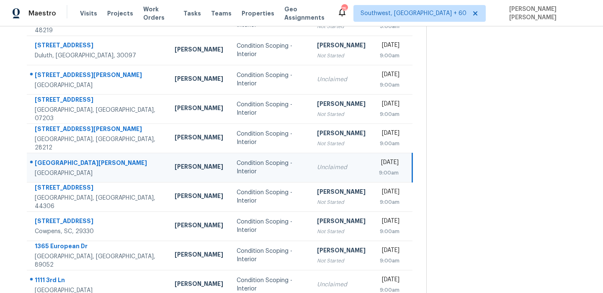
click at [72, 157] on td "656 Channing Dr NW Atlanta, GA, 30318" at bounding box center [97, 167] width 141 height 29
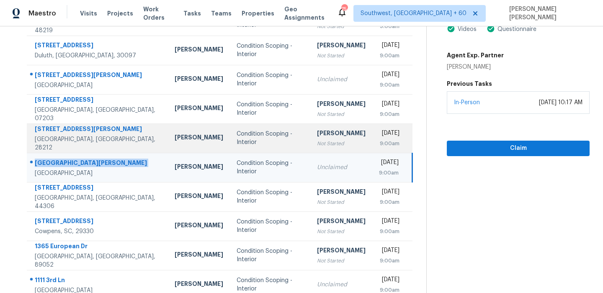
scroll to position [143, 0]
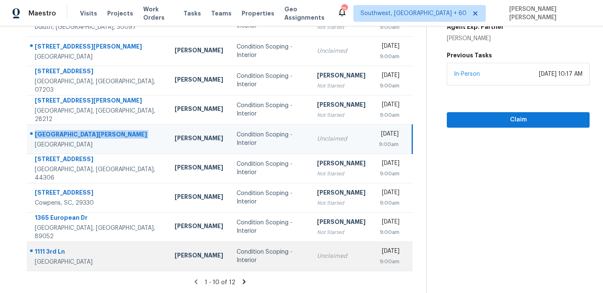
click at [86, 245] on td "1111 3rd Ln Pleasant Grove, AL, 35127" at bounding box center [97, 256] width 141 height 29
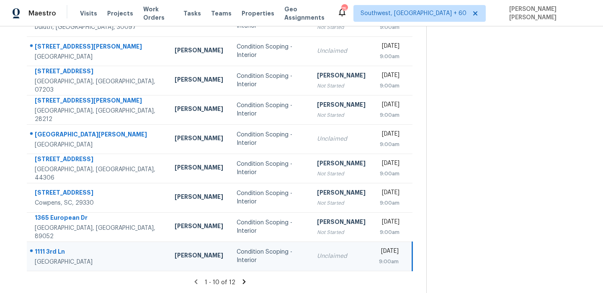
click at [86, 245] on td "1111 3rd Ln Pleasant Grove, AL, 35127" at bounding box center [97, 256] width 141 height 29
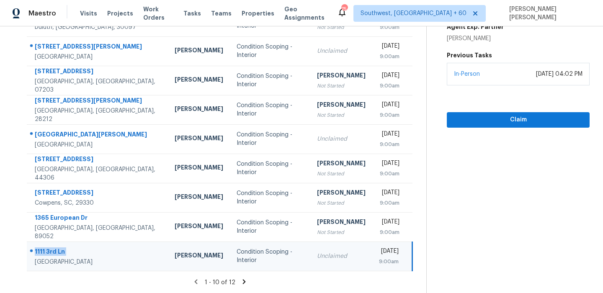
click at [246, 284] on icon at bounding box center [244, 282] width 8 height 8
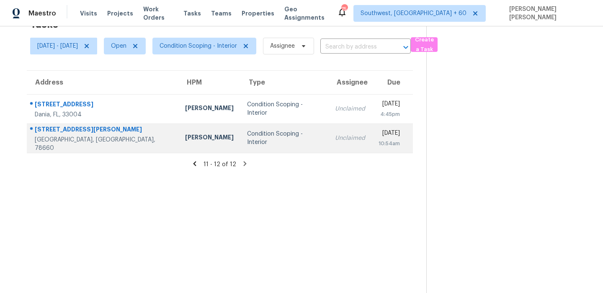
scroll to position [0, 0]
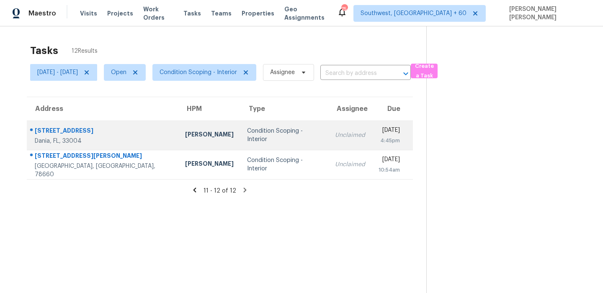
click at [58, 123] on td "203 NW 6th Ave Dania, FL, 33004" at bounding box center [103, 135] width 152 height 29
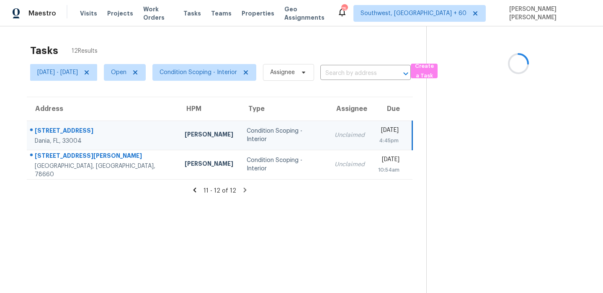
click at [58, 123] on td "203 NW 6th Ave Dania, FL, 33004" at bounding box center [102, 135] width 151 height 29
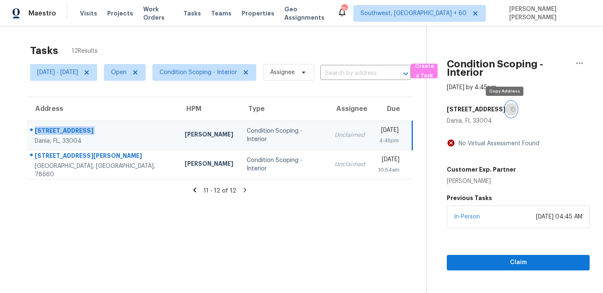
click at [505, 102] on button "button" at bounding box center [510, 109] width 11 height 15
click at [90, 147] on td "203 NW 6th Ave Dania, FL, 33004" at bounding box center [102, 135] width 151 height 29
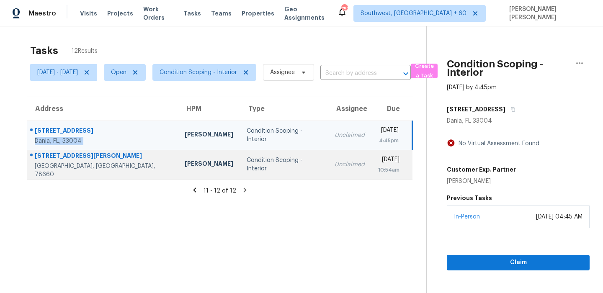
click at [76, 162] on div "14712 Lake Victor Dr" at bounding box center [103, 157] width 137 height 10
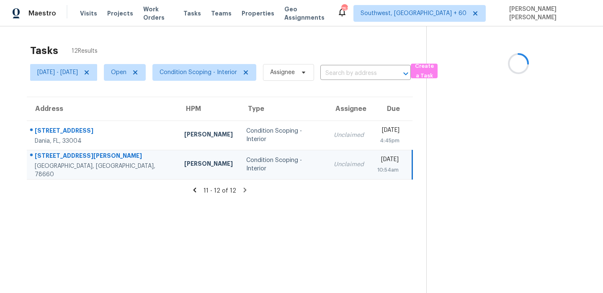
click at [76, 162] on div "14712 Lake Victor Dr" at bounding box center [103, 157] width 136 height 10
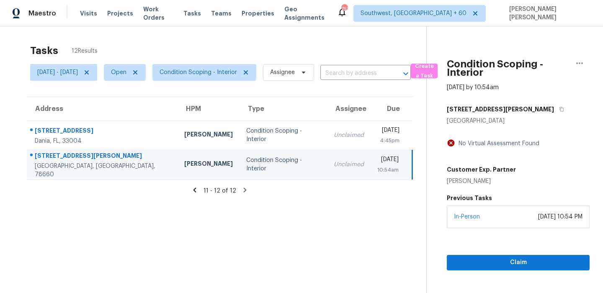
click at [520, 108] on div "14712 Lake Victor Dr" at bounding box center [518, 109] width 143 height 15
click at [559, 108] on icon "button" at bounding box center [561, 109] width 5 height 5
click at [433, 73] on span "Create a Task" at bounding box center [424, 71] width 18 height 19
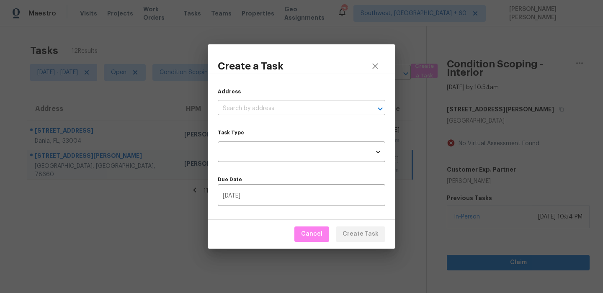
click at [331, 106] on input "text" at bounding box center [290, 108] width 144 height 13
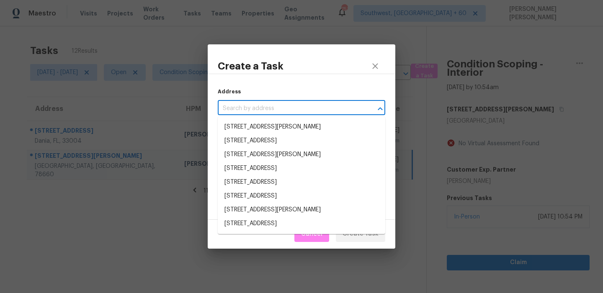
paste input "311 Red Bud Ln, New Caney, TX 77357"
type input "311 Red Bud Ln, New Caney, TX 77357"
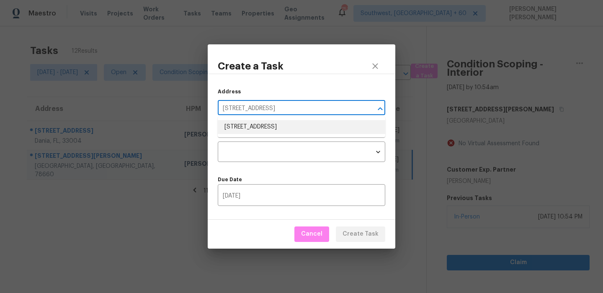
click at [304, 124] on li "311 Red Bud Ln, New Caney, TX 77357" at bounding box center [302, 127] width 168 height 14
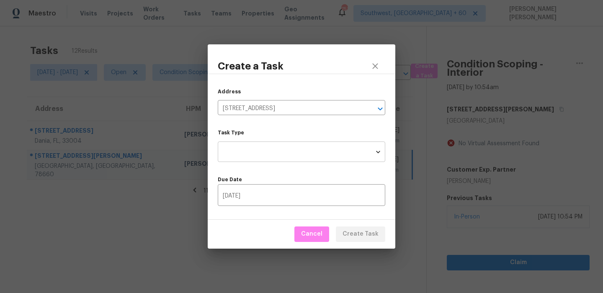
click at [294, 147] on body "Maestro Visits Projects Work Orders Tasks Teams Properties Geo Assignments 751 …" at bounding box center [301, 146] width 603 height 293
click at [302, 152] on li "Condition Scoping - Full" at bounding box center [302, 152] width 168 height 14
type input "virtual_full_assessment"
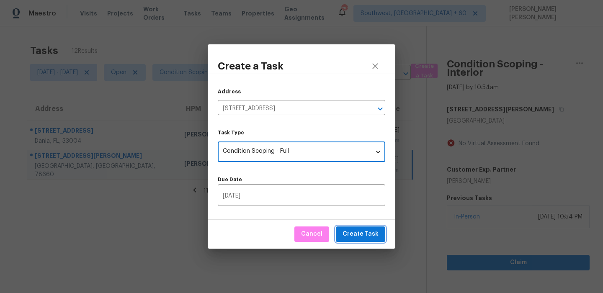
click at [358, 238] on span "Create Task" at bounding box center [361, 234] width 36 height 10
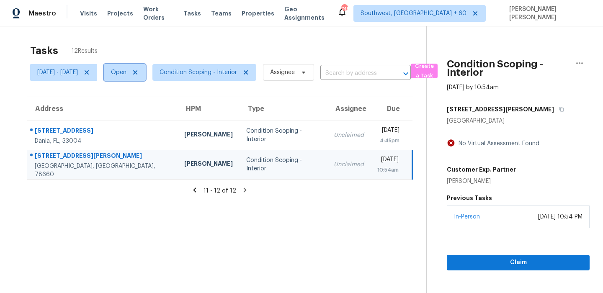
click at [126, 69] on span "Open" at bounding box center [118, 72] width 15 height 8
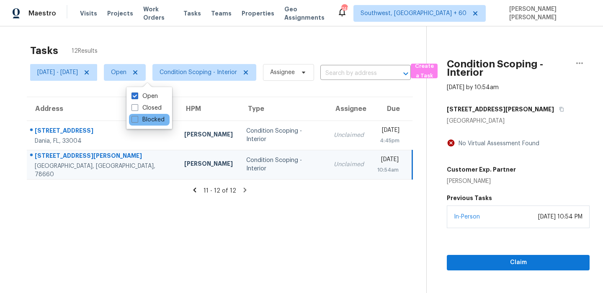
click at [149, 115] on div "Blocked" at bounding box center [149, 120] width 41 height 12
click at [147, 118] on label "Blocked" at bounding box center [148, 120] width 33 height 8
click at [137, 118] on input "Blocked" at bounding box center [134, 118] width 5 height 5
checkbox input "true"
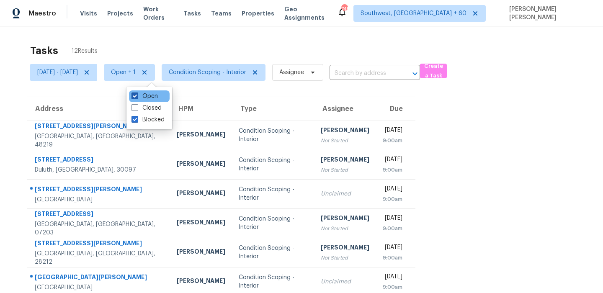
click at [149, 97] on label "Open" at bounding box center [145, 96] width 26 height 8
click at [137, 97] on input "Open" at bounding box center [134, 94] width 5 height 5
checkbox input "false"
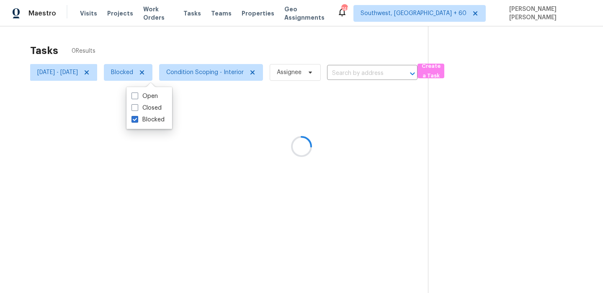
click at [195, 32] on div "Tasks 0 Results Fri, Sep 26 - Fri, Sep 26 Blocked Condition Scoping - Interior …" at bounding box center [301, 172] width 603 height 293
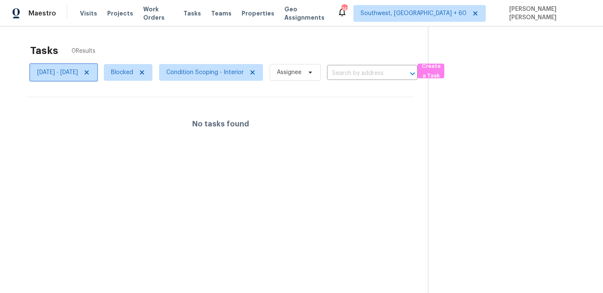
click at [90, 70] on icon at bounding box center [86, 72] width 7 height 7
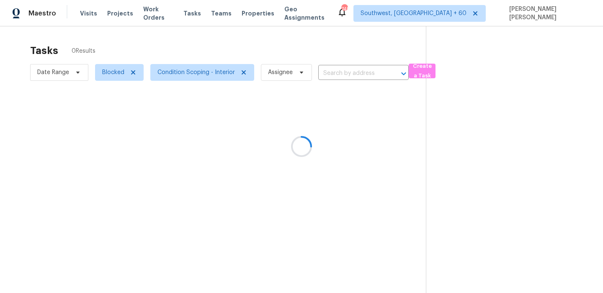
click at [186, 41] on div "Tasks 0 Results" at bounding box center [228, 51] width 396 height 22
click at [185, 88] on section "Tasks 0 Results Date Range Blocked Condition Scoping - Interior Assignee ​ Crea…" at bounding box center [219, 180] width 413 height 280
click at [198, 77] on span "Condition Scoping - Interior" at bounding box center [202, 72] width 104 height 17
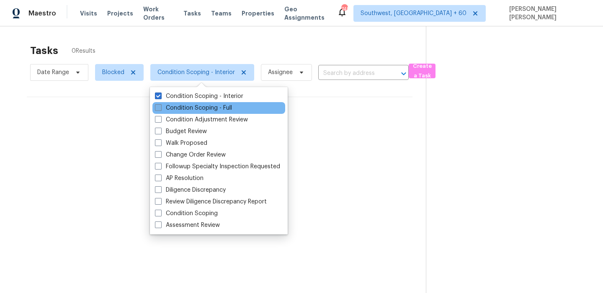
click at [190, 108] on label "Condition Scoping - Full" at bounding box center [193, 108] width 77 height 8
click at [160, 108] on input "Condition Scoping - Full" at bounding box center [157, 106] width 5 height 5
checkbox input "true"
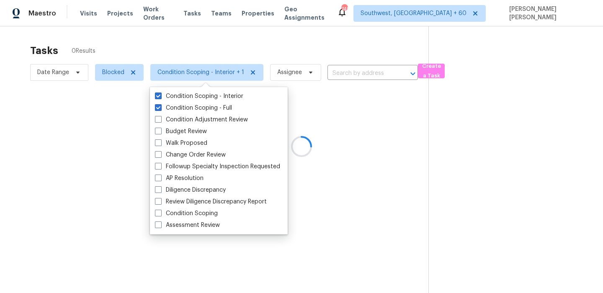
click at [221, 50] on div at bounding box center [301, 146] width 603 height 293
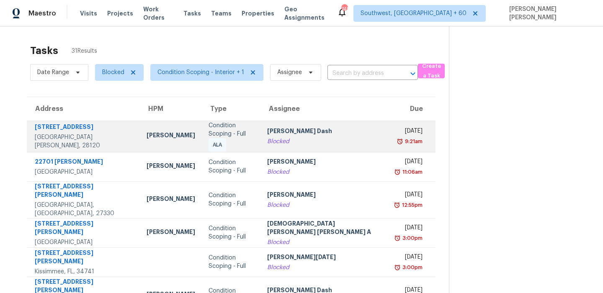
click at [286, 141] on div "Blocked" at bounding box center [325, 141] width 116 height 8
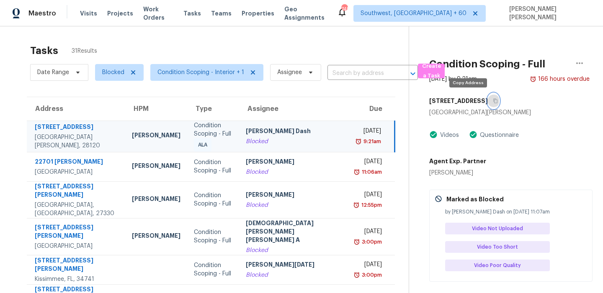
click at [493, 99] on icon "button" at bounding box center [495, 100] width 5 height 5
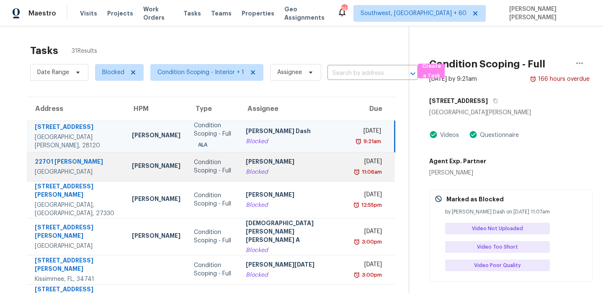
click at [252, 159] on div "[PERSON_NAME]" at bounding box center [295, 162] width 98 height 10
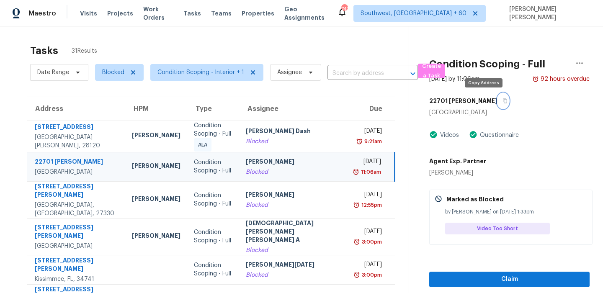
click at [503, 102] on icon "button" at bounding box center [505, 100] width 5 height 5
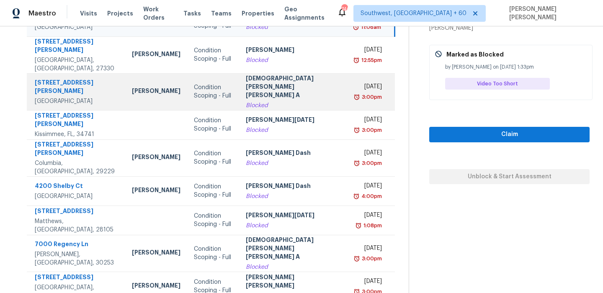
scroll to position [70, 0]
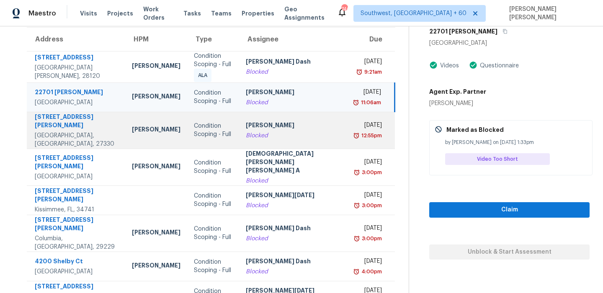
click at [281, 122] on div "[PERSON_NAME]" at bounding box center [295, 126] width 98 height 10
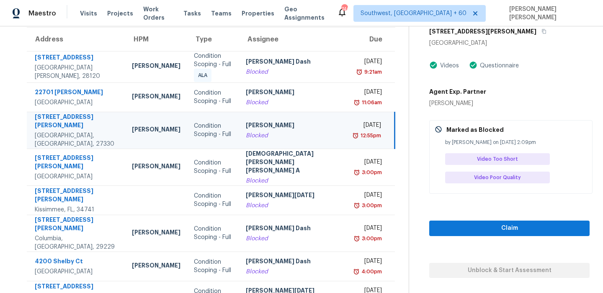
scroll to position [19, 0]
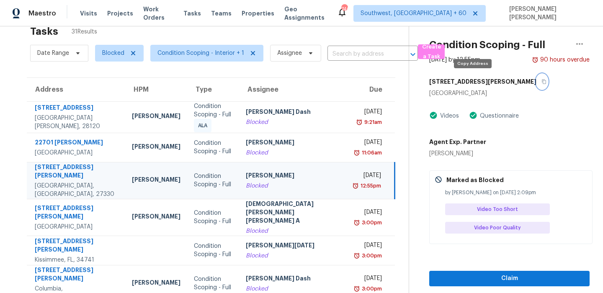
click at [542, 81] on icon "button" at bounding box center [544, 81] width 5 height 5
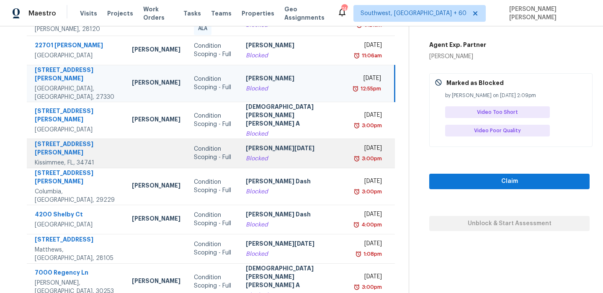
scroll to position [111, 0]
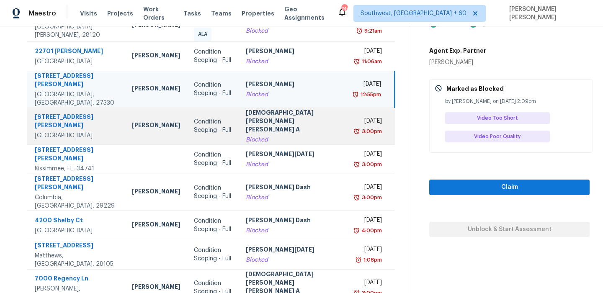
click at [316, 120] on td "Mohamed Azeem Mohsin A Blocked" at bounding box center [294, 126] width 111 height 37
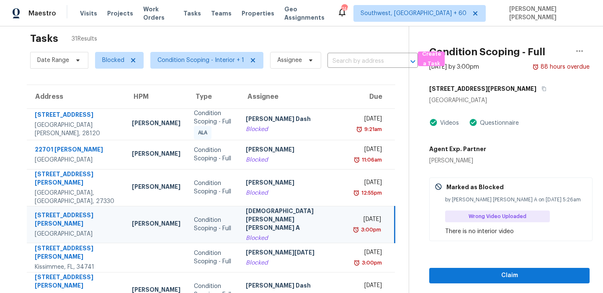
scroll to position [0, 0]
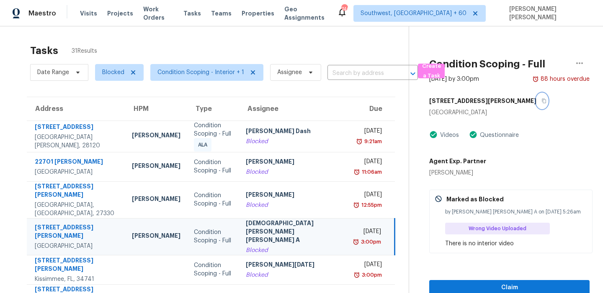
click at [542, 103] on icon "button" at bounding box center [544, 100] width 5 height 5
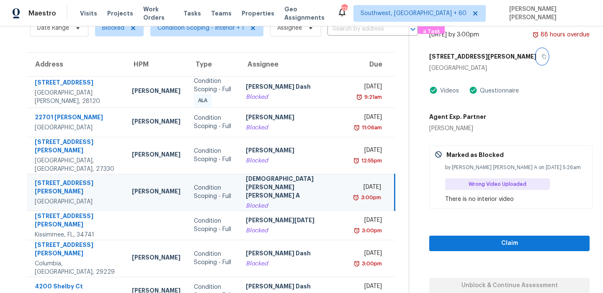
scroll to position [59, 0]
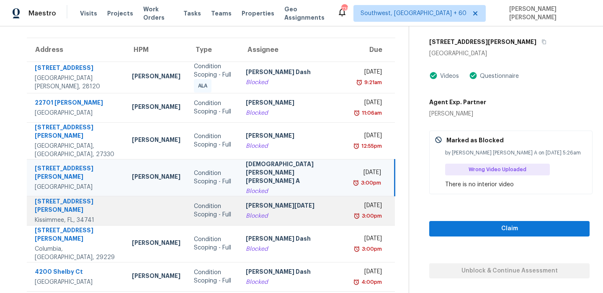
click at [274, 212] on div "Blocked" at bounding box center [295, 216] width 98 height 8
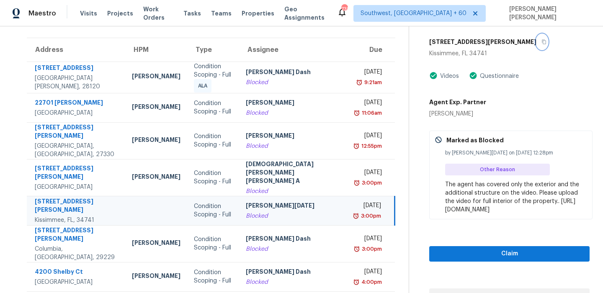
click at [536, 49] on button "button" at bounding box center [541, 41] width 11 height 15
click at [536, 47] on button "button" at bounding box center [541, 41] width 11 height 15
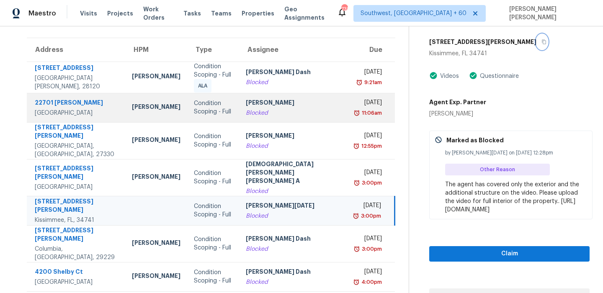
scroll to position [130, 0]
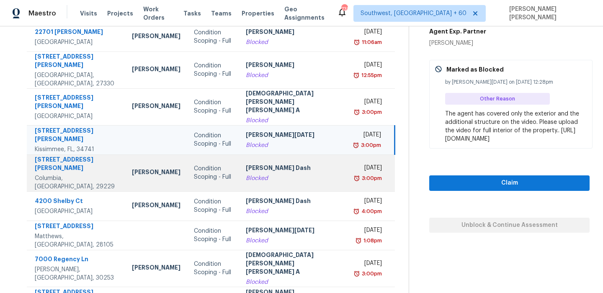
click at [304, 174] on div "Blocked" at bounding box center [295, 178] width 98 height 8
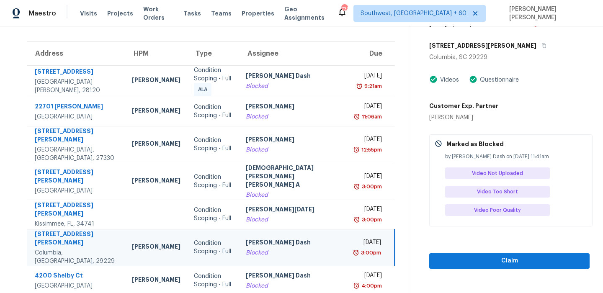
scroll to position [49, 0]
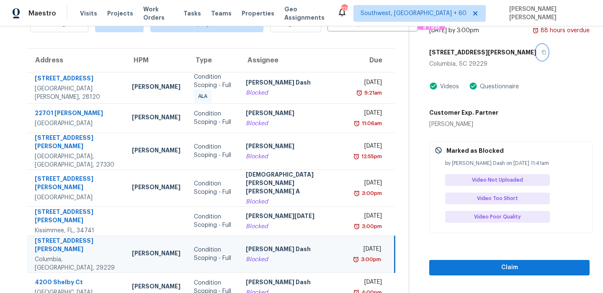
click at [542, 52] on icon "button" at bounding box center [544, 52] width 5 height 5
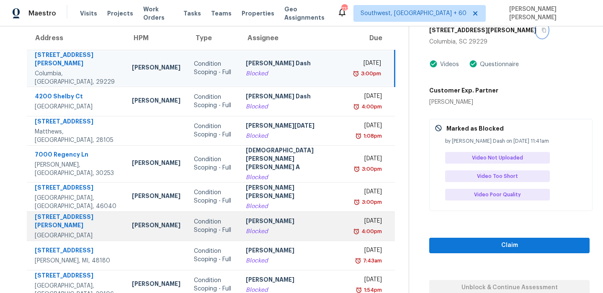
scroll to position [16, 0]
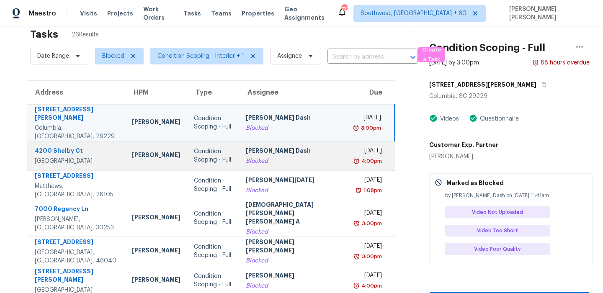
click at [194, 155] on div "Condition Scoping - Full" at bounding box center [213, 155] width 39 height 17
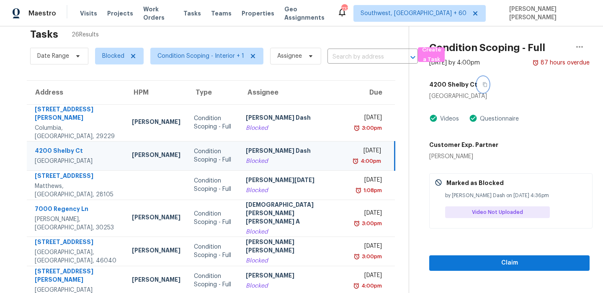
click at [479, 87] on button "button" at bounding box center [482, 84] width 11 height 15
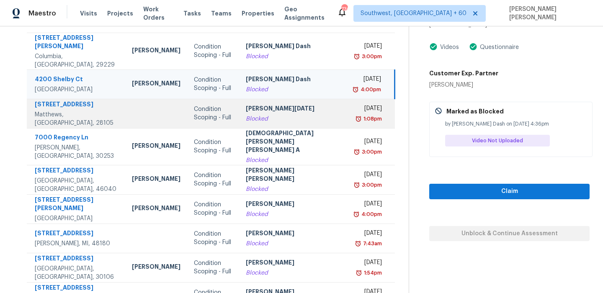
scroll to position [87, 0]
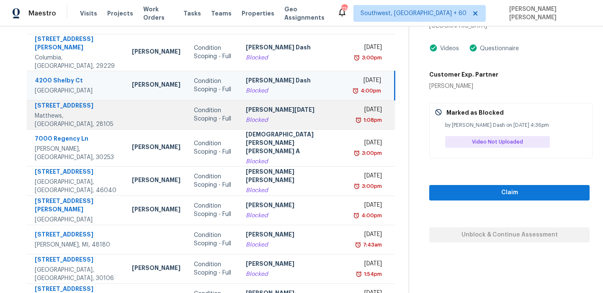
click at [253, 109] on td "Prabhu Raja Blocked" at bounding box center [294, 114] width 111 height 29
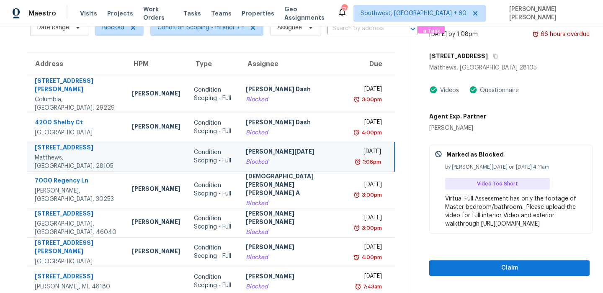
scroll to position [0, 0]
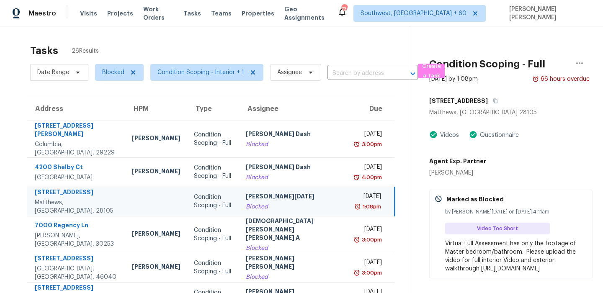
click at [490, 100] on div "13657 Idlewild Rd" at bounding box center [509, 100] width 160 height 15
click at [493, 100] on icon "button" at bounding box center [495, 100] width 5 height 5
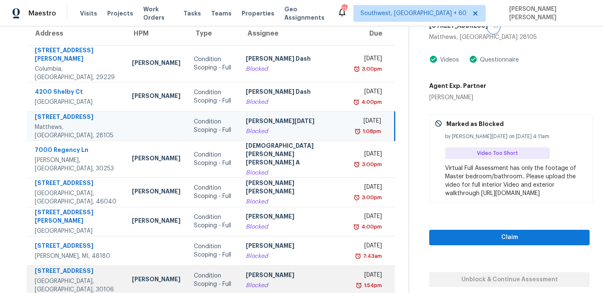
scroll to position [80, 0]
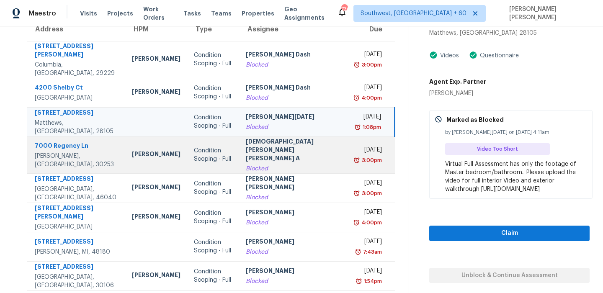
click at [279, 146] on div "Mohamed Azeem Mohsin A" at bounding box center [295, 150] width 98 height 27
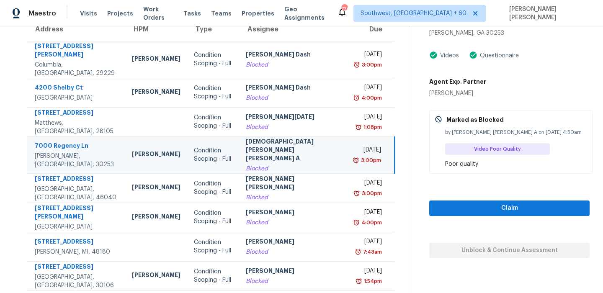
scroll to position [0, 0]
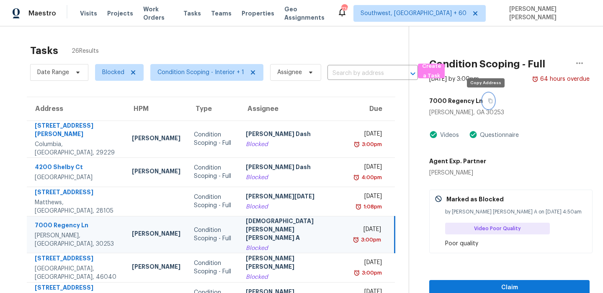
click at [488, 105] on button "button" at bounding box center [488, 100] width 11 height 15
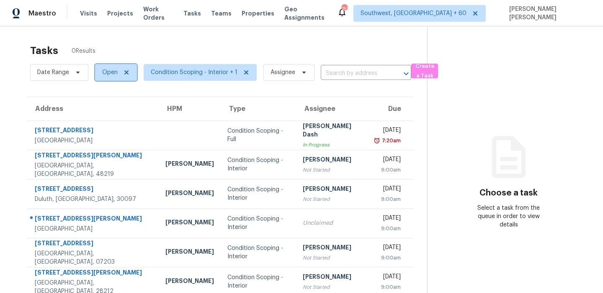
click at [105, 71] on span "Open" at bounding box center [109, 72] width 15 height 8
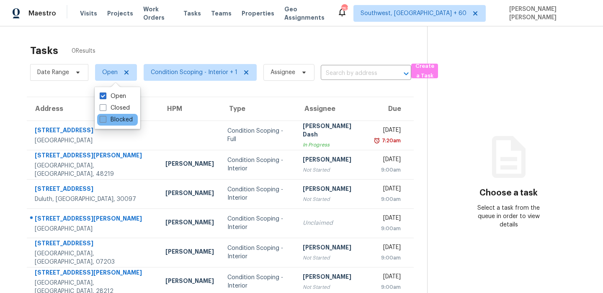
click at [113, 119] on label "Blocked" at bounding box center [116, 120] width 33 height 8
click at [105, 119] on input "Blocked" at bounding box center [102, 118] width 5 height 5
checkbox input "true"
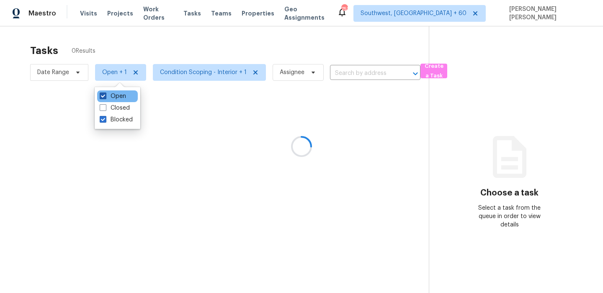
click at [111, 96] on label "Open" at bounding box center [113, 96] width 26 height 8
click at [105, 96] on input "Open" at bounding box center [102, 94] width 5 height 5
checkbox input "false"
click at [144, 43] on div at bounding box center [301, 146] width 603 height 293
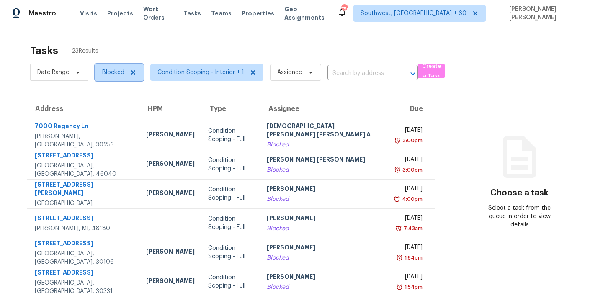
click at [107, 71] on span "Blocked" at bounding box center [113, 72] width 22 height 8
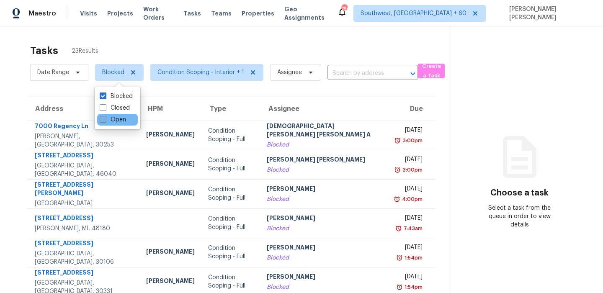
click at [106, 118] on span at bounding box center [103, 119] width 7 height 7
click at [105, 118] on input "Open" at bounding box center [102, 118] width 5 height 5
checkbox input "true"
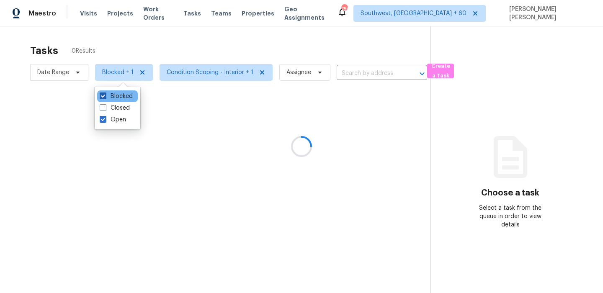
click at [115, 98] on label "Blocked" at bounding box center [116, 96] width 33 height 8
click at [105, 98] on input "Blocked" at bounding box center [102, 94] width 5 height 5
checkbox input "false"
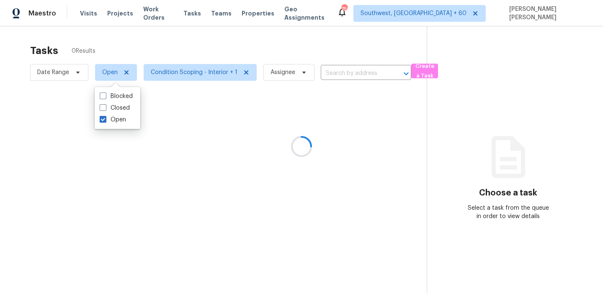
click at [165, 57] on div at bounding box center [301, 146] width 603 height 293
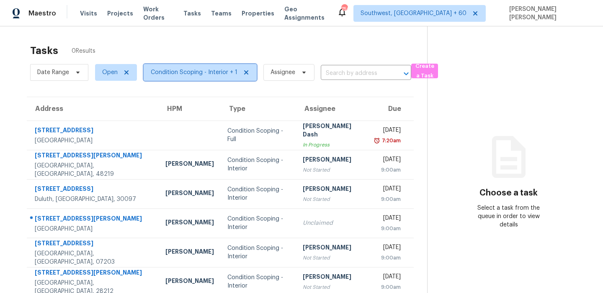
click at [181, 71] on span "Condition Scoping - Interior + 1" at bounding box center [194, 72] width 87 height 8
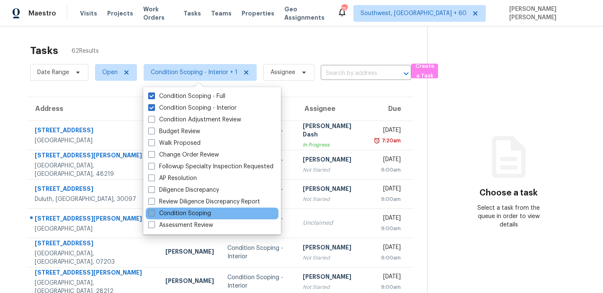
click at [191, 213] on label "Condition Scoping" at bounding box center [179, 213] width 63 height 8
click at [154, 213] on input "Condition Scoping" at bounding box center [150, 211] width 5 height 5
checkbox input "true"
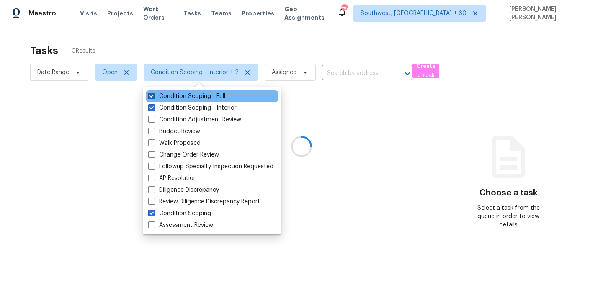
click at [193, 100] on label "Condition Scoping - Full" at bounding box center [186, 96] width 77 height 8
click at [154, 98] on input "Condition Scoping - Full" at bounding box center [150, 94] width 5 height 5
checkbox input "false"
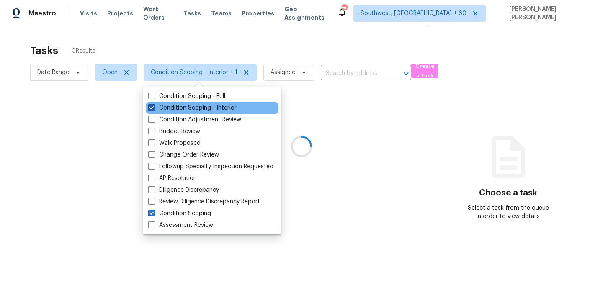
click at [188, 111] on label "Condition Scoping - Interior" at bounding box center [192, 108] width 88 height 8
click at [154, 109] on input "Condition Scoping - Interior" at bounding box center [150, 106] width 5 height 5
checkbox input "false"
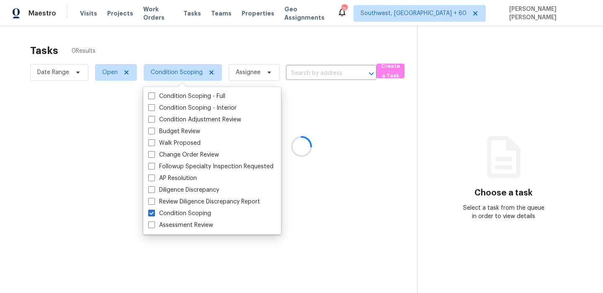
click at [223, 43] on div at bounding box center [301, 146] width 603 height 293
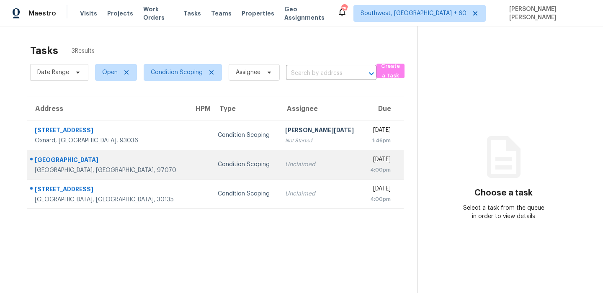
click at [82, 162] on div "31428 SW Olympic Dr" at bounding box center [108, 161] width 146 height 10
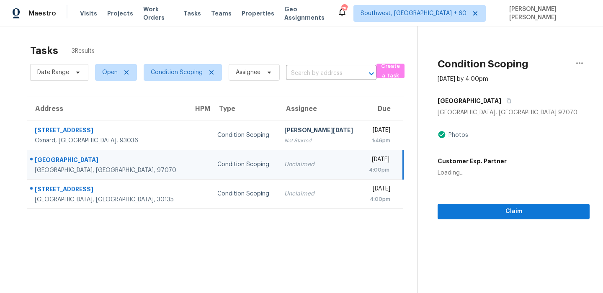
click at [82, 162] on div "31428 SW Olympic Dr" at bounding box center [107, 161] width 145 height 10
copy div "31428 SW Olympic Dr"
click at [70, 76] on span "Date Range" at bounding box center [59, 72] width 58 height 17
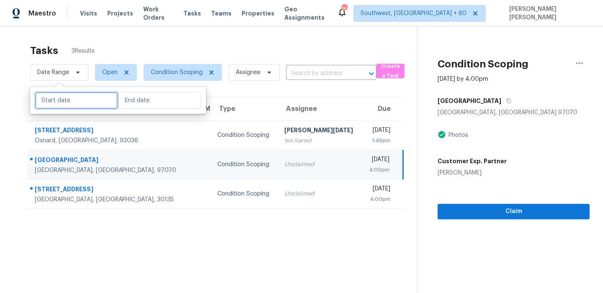
select select "8"
select select "2025"
select select "9"
select select "2025"
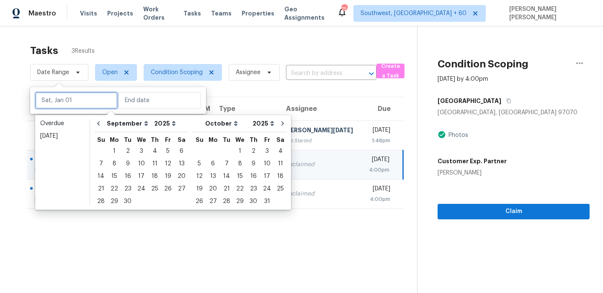
click at [81, 100] on input "text" at bounding box center [76, 100] width 83 height 17
click at [166, 190] on div "26" at bounding box center [167, 189] width 13 height 12
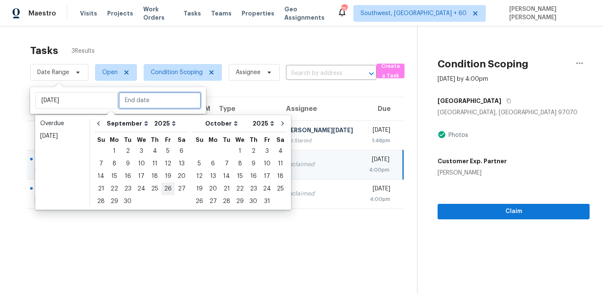
type input "Fri, Sep 26"
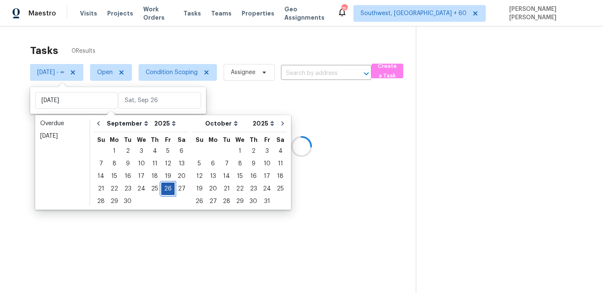
click at [166, 190] on div "26" at bounding box center [167, 189] width 13 height 12
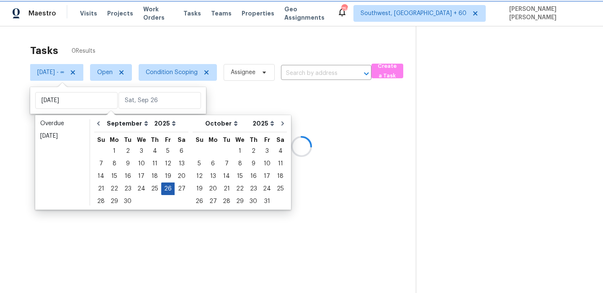
type input "Fri, Sep 26"
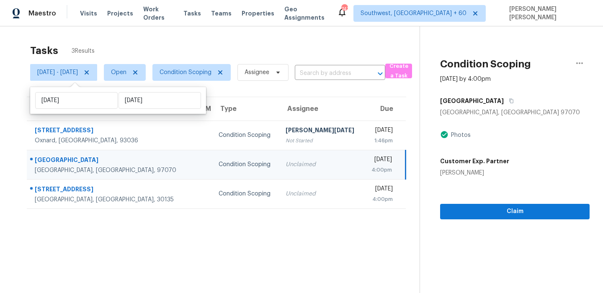
click at [201, 52] on div "Tasks 3 Results" at bounding box center [224, 51] width 389 height 22
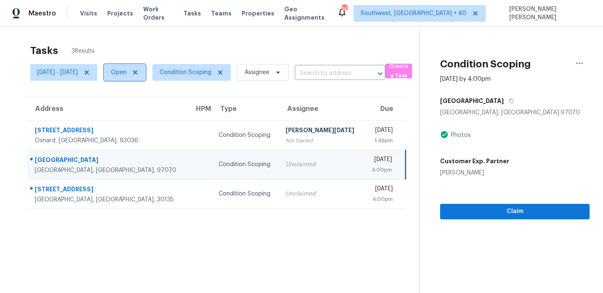
click at [126, 68] on span "Open" at bounding box center [118, 72] width 15 height 8
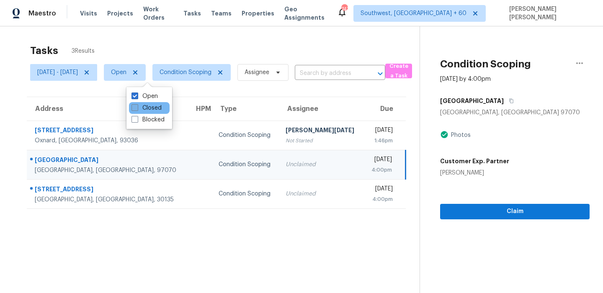
click at [142, 106] on label "Closed" at bounding box center [147, 108] width 30 height 8
click at [137, 106] on input "Closed" at bounding box center [134, 106] width 5 height 5
checkbox input "true"
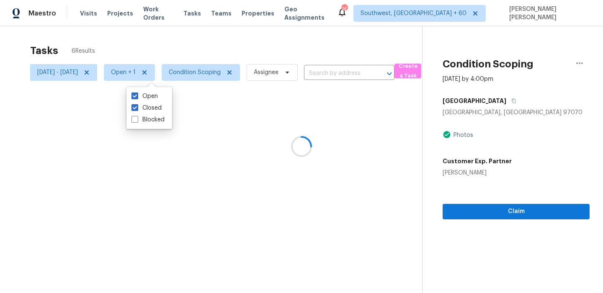
click at [181, 44] on div at bounding box center [301, 146] width 603 height 293
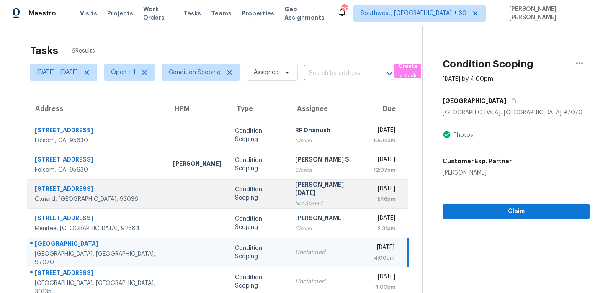
scroll to position [26, 0]
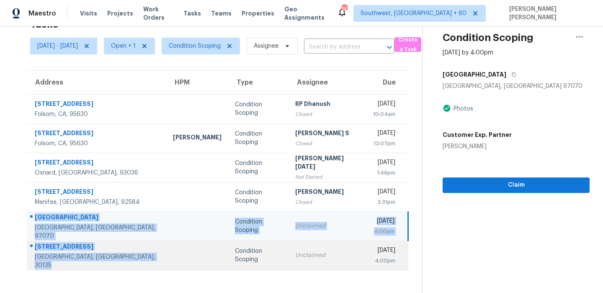
drag, startPoint x: 31, startPoint y: 218, endPoint x: 145, endPoint y: 269, distance: 124.8
click at [145, 269] on tbody "3208 Sunny Gate Ln Folsom, CA, 95630 Condition Scoping RP Dhanush Closed Fri, S…" at bounding box center [218, 182] width 382 height 176
copy tbody "31428 SW Olympic Dr Wilsonville, OR, 97070 Condition Scoping Unclaimed Fri, Sep…"
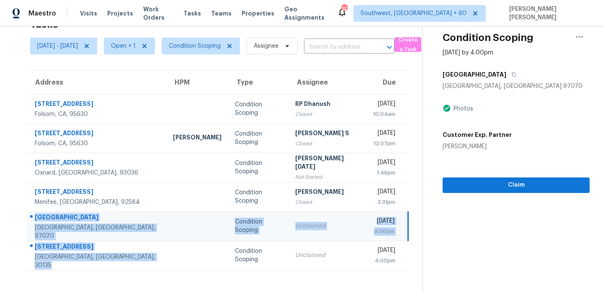
scroll to position [0, 0]
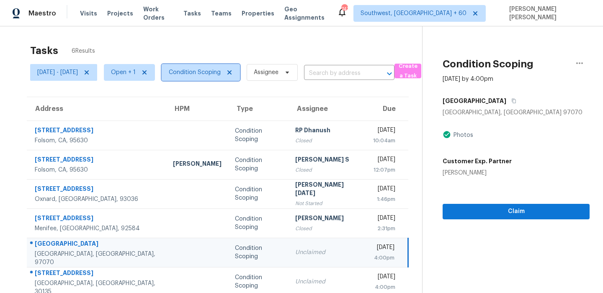
click at [206, 71] on span "Condition Scoping" at bounding box center [195, 72] width 52 height 8
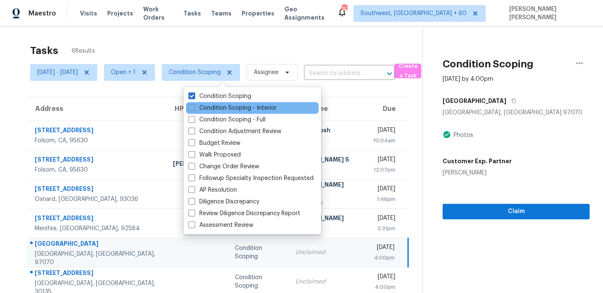
click at [204, 103] on div "Condition Scoping - Interior" at bounding box center [252, 108] width 133 height 12
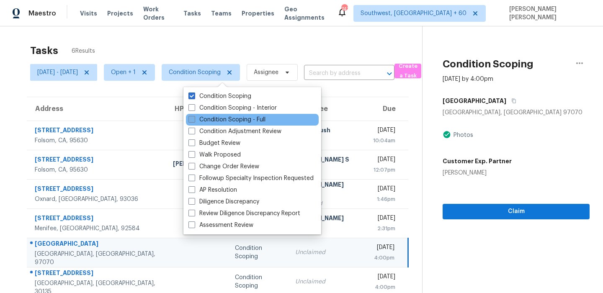
click at [199, 118] on label "Condition Scoping - Full" at bounding box center [226, 120] width 77 height 8
click at [194, 118] on input "Condition Scoping - Full" at bounding box center [190, 118] width 5 height 5
checkbox input "true"
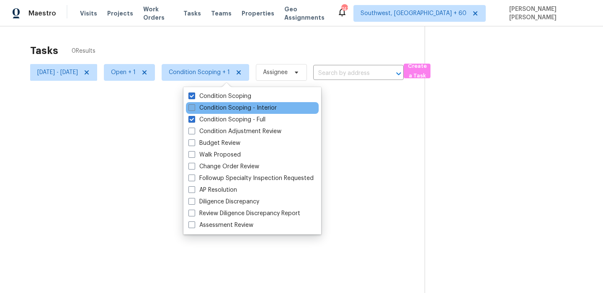
click at [206, 105] on label "Condition Scoping - Interior" at bounding box center [232, 108] width 88 height 8
click at [194, 105] on input "Condition Scoping - Interior" at bounding box center [190, 106] width 5 height 5
checkbox input "true"
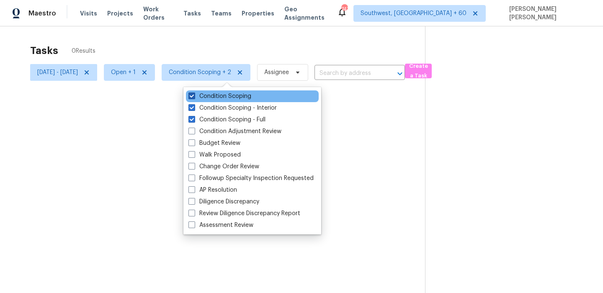
click at [209, 99] on label "Condition Scoping" at bounding box center [219, 96] width 63 height 8
click at [194, 98] on input "Condition Scoping" at bounding box center [190, 94] width 5 height 5
checkbox input "false"
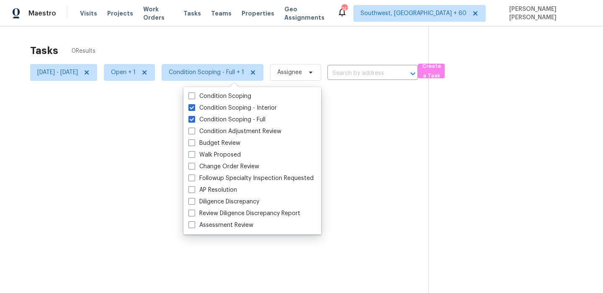
click at [201, 44] on div at bounding box center [301, 146] width 603 height 293
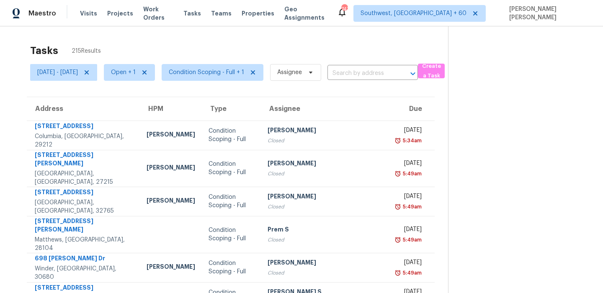
click at [156, 43] on div "Tasks 215 Results" at bounding box center [239, 51] width 418 height 22
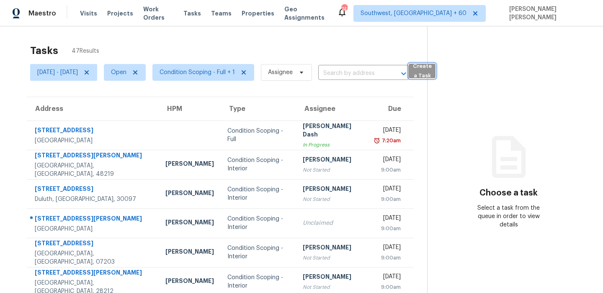
click at [431, 72] on span "Create a Task" at bounding box center [422, 71] width 18 height 19
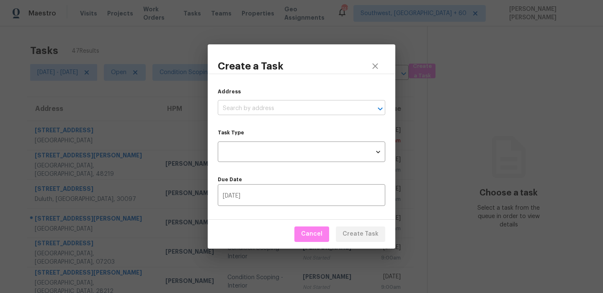
click at [312, 110] on input "text" at bounding box center [290, 108] width 144 height 13
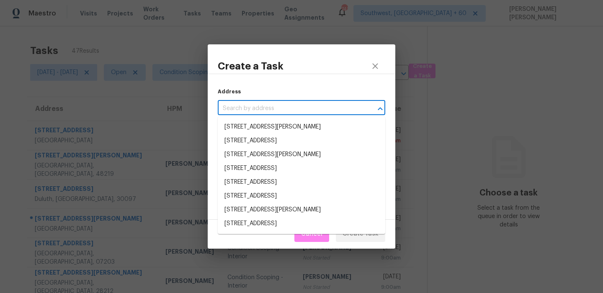
paste input "[STREET_ADDRESS][PERSON_NAME]"
type input "[STREET_ADDRESS][PERSON_NAME]"
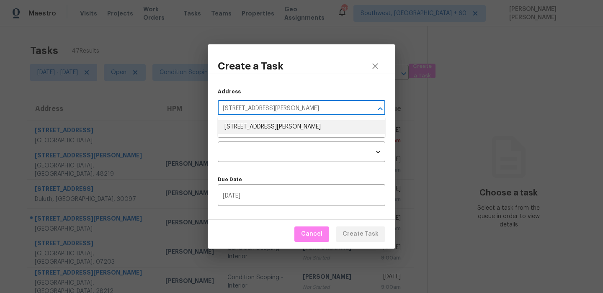
click at [284, 126] on li "[STREET_ADDRESS][PERSON_NAME]" at bounding box center [302, 127] width 168 height 14
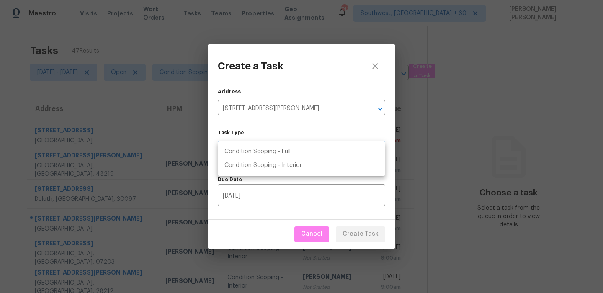
click at [275, 157] on body "Maestro Visits Projects Work Orders Tasks Teams Properties Geo Assignments 742 …" at bounding box center [301, 146] width 603 height 293
click at [283, 153] on li "Condition Scoping - Full" at bounding box center [302, 152] width 168 height 14
type input "virtual_full_assessment"
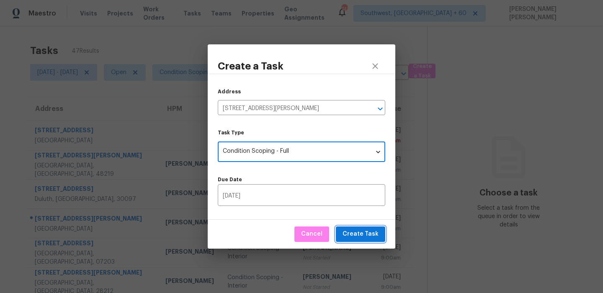
click at [349, 240] on button "Create Task" at bounding box center [360, 234] width 49 height 15
